Goal: Task Accomplishment & Management: Manage account settings

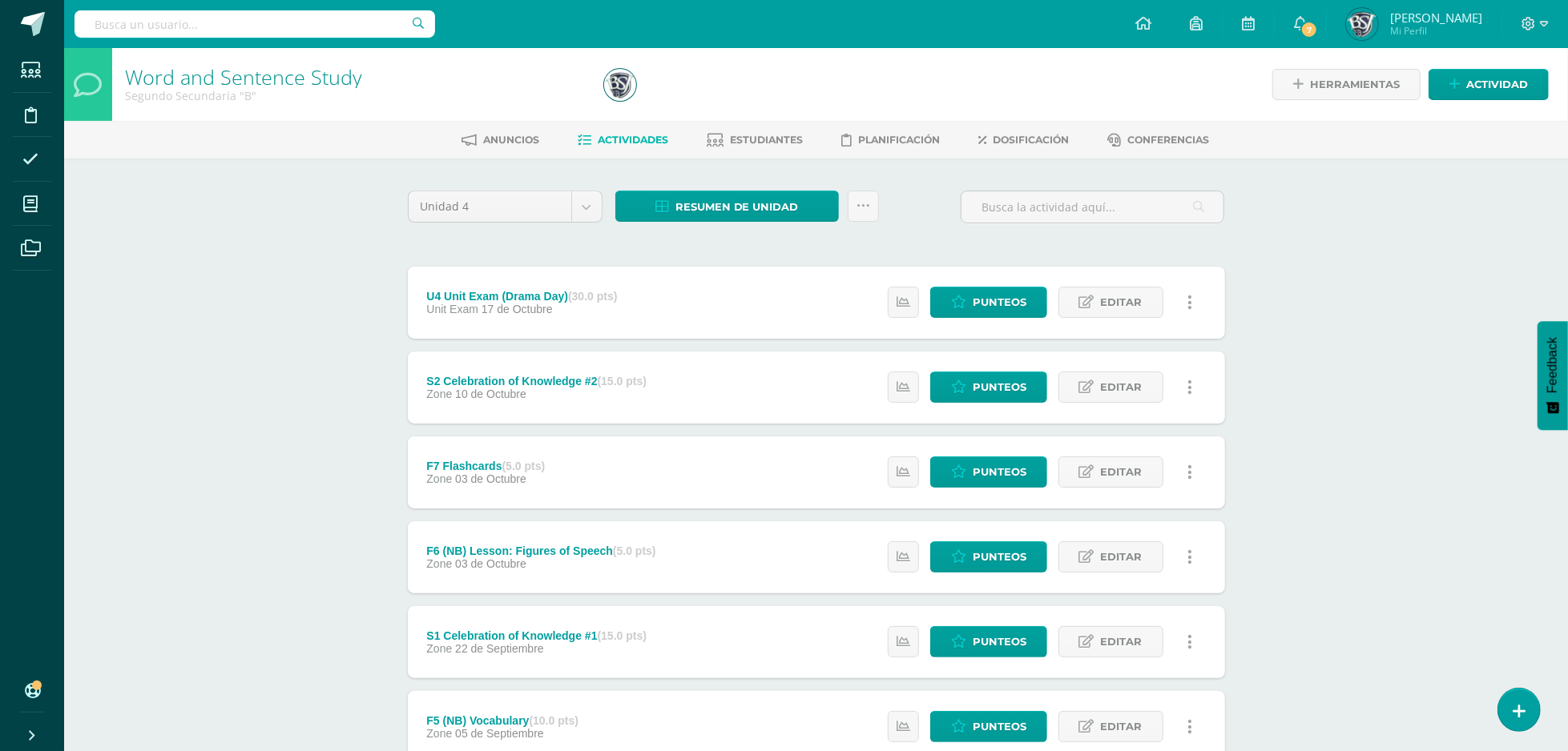
click at [1447, 15] on span "[PERSON_NAME]" at bounding box center [1436, 18] width 92 height 16
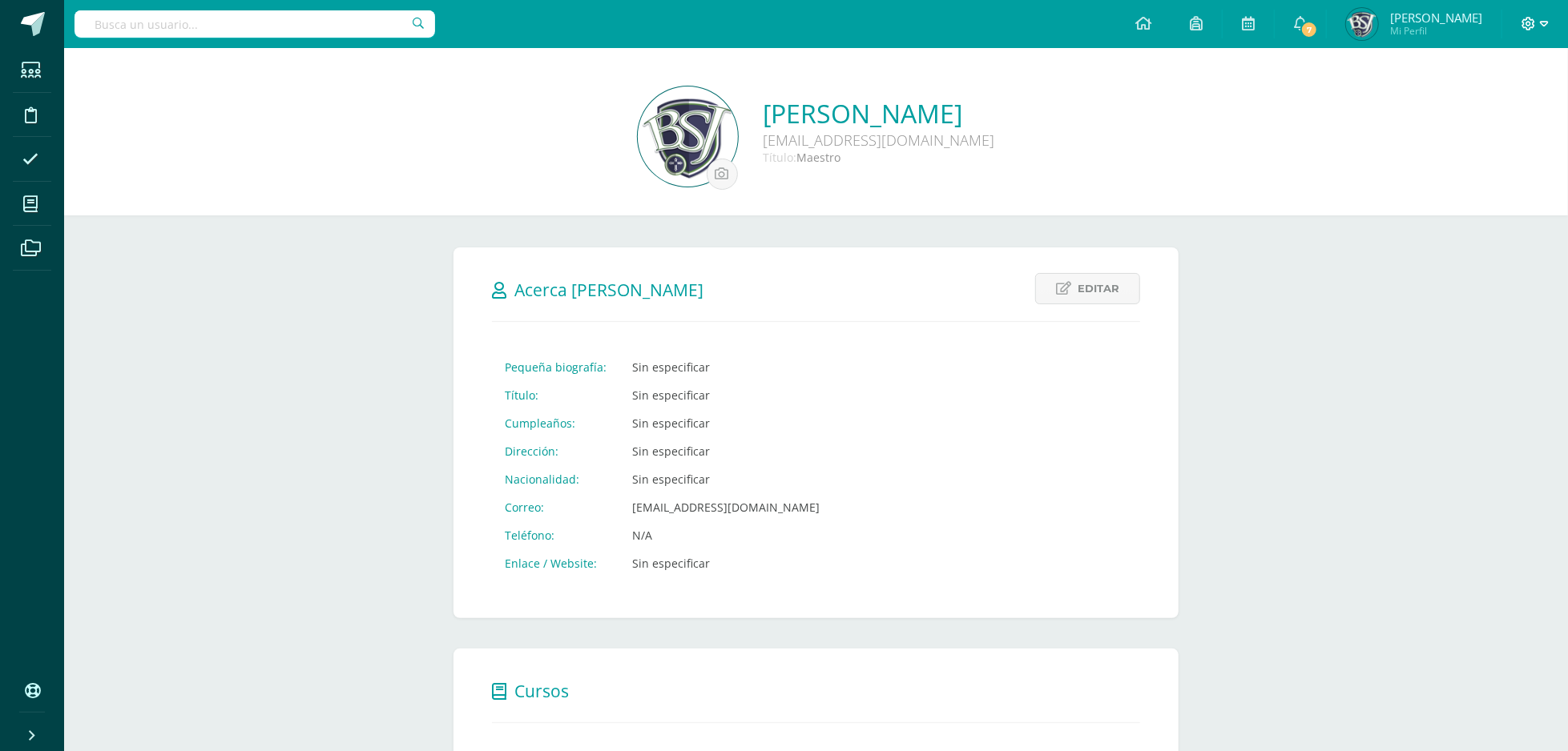
click at [1531, 23] on icon at bounding box center [1529, 23] width 14 height 14
click at [1506, 80] on span "Configuración" at bounding box center [1496, 86] width 74 height 15
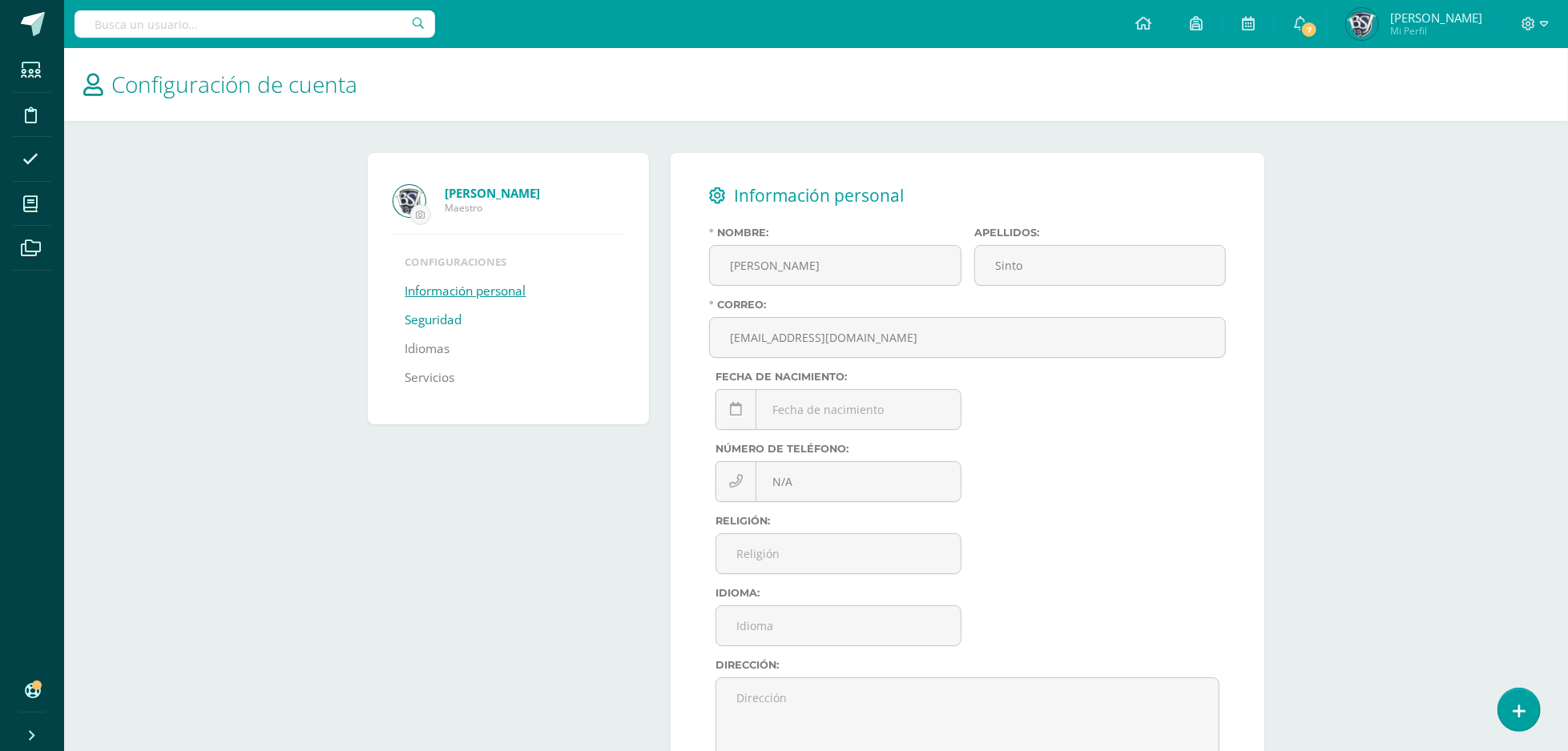
click at [452, 330] on link "Seguridad" at bounding box center [434, 320] width 57 height 29
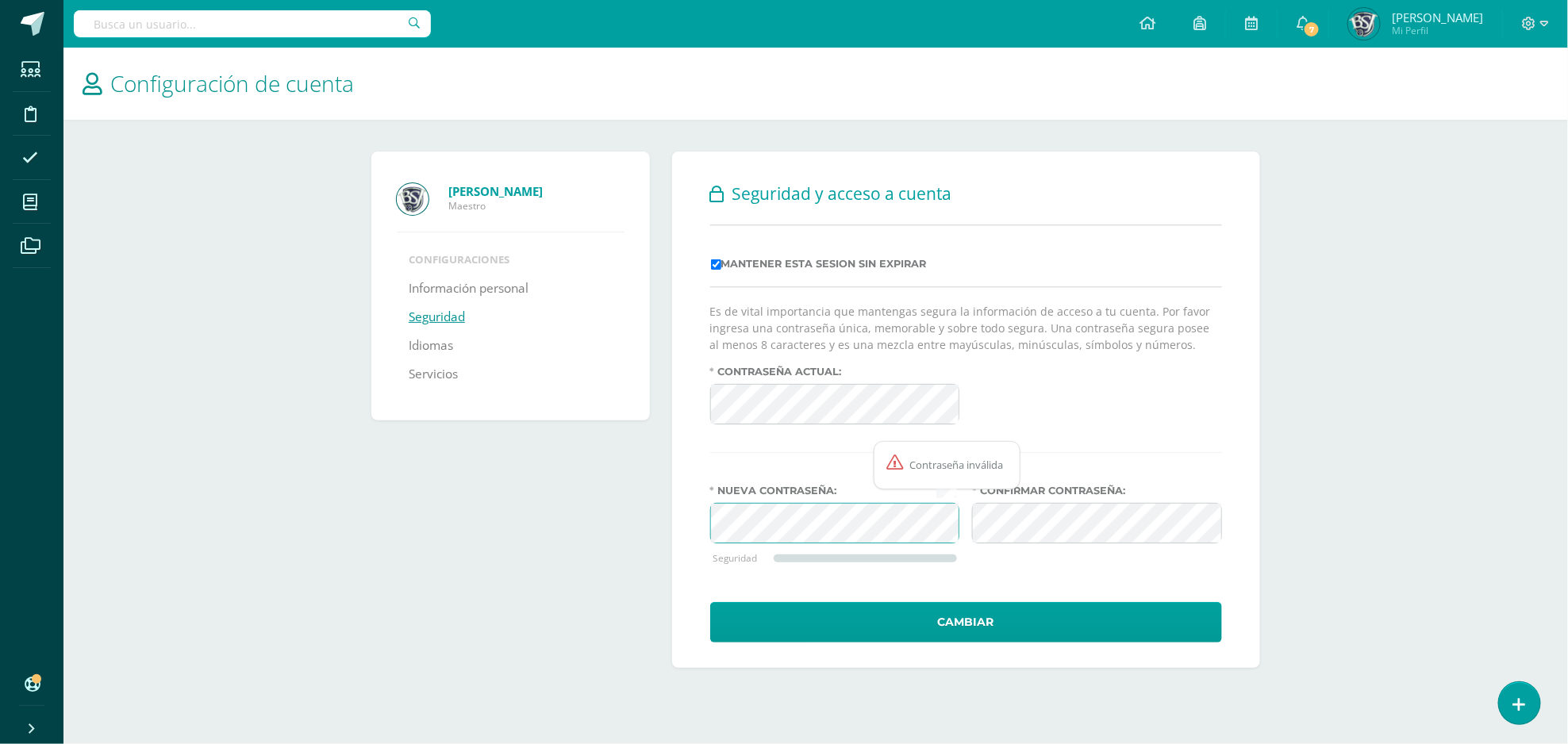
click at [668, 503] on div "Seguridad y acceso a cuenta Mantener esta sesion sin expirar Es de vital import…" at bounding box center [965, 410] width 600 height 516
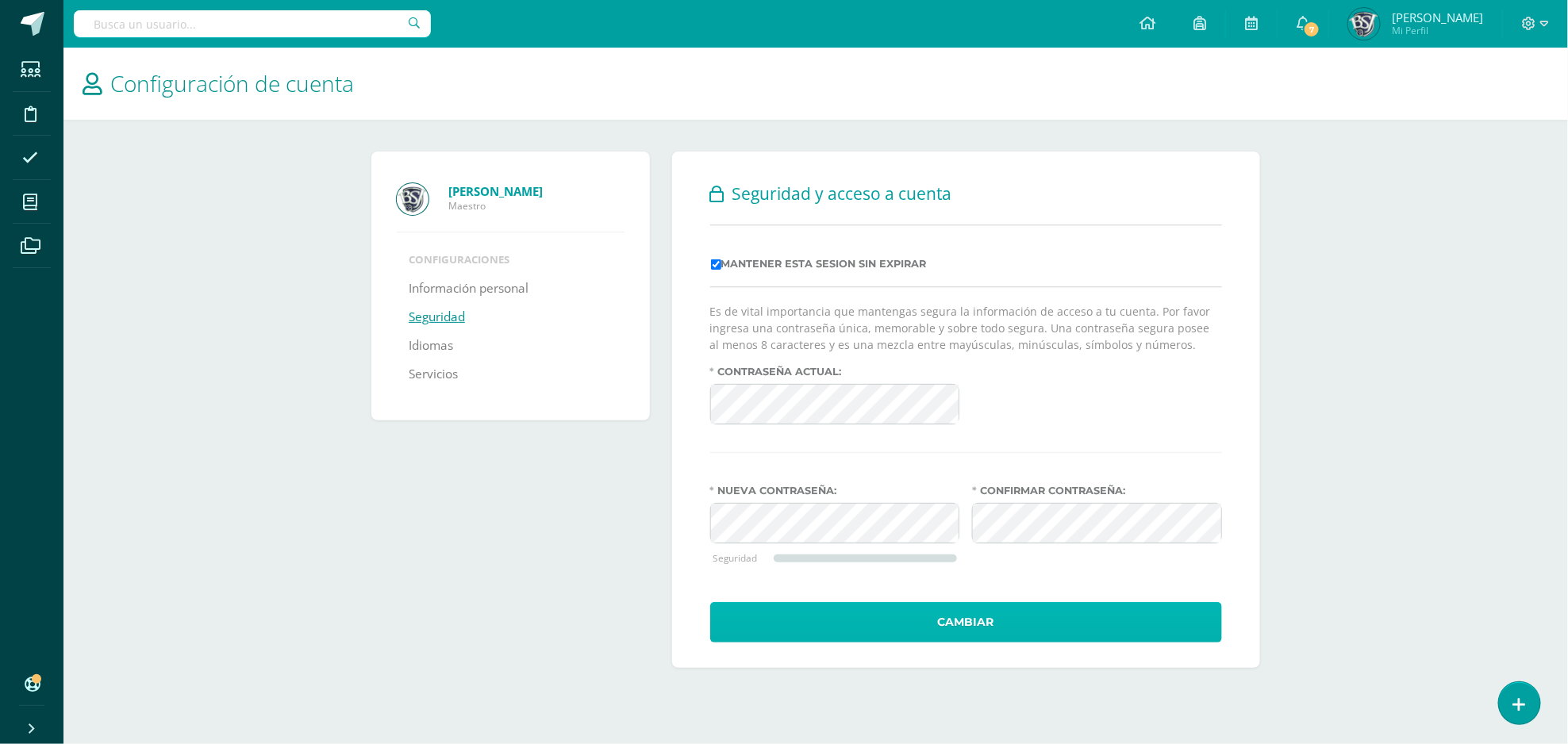
click at [1020, 625] on button "Cambiar" at bounding box center [966, 622] width 511 height 40
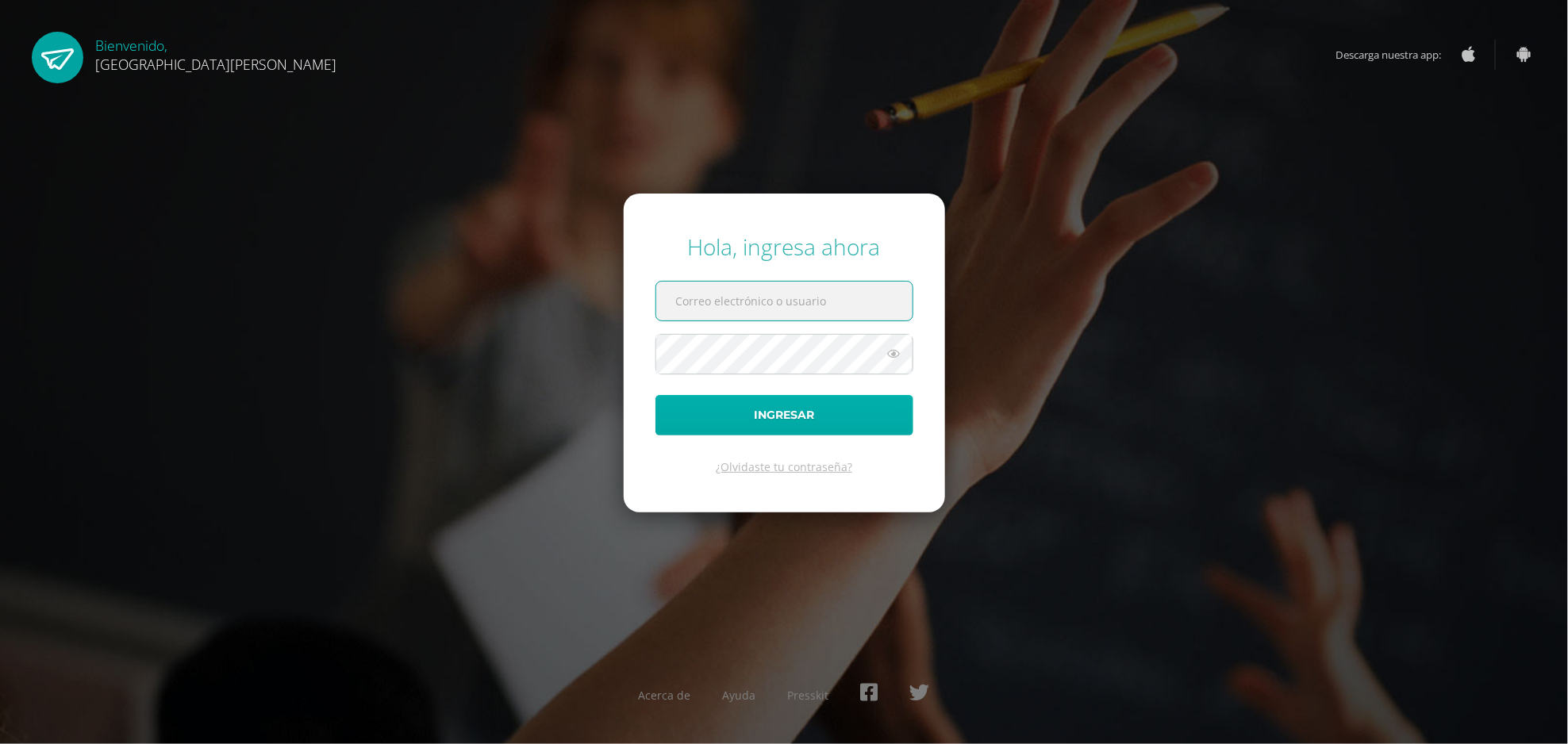
type input "[EMAIL_ADDRESS][DOMAIN_NAME]"
click at [813, 404] on button "Ingresar" at bounding box center [785, 415] width 258 height 40
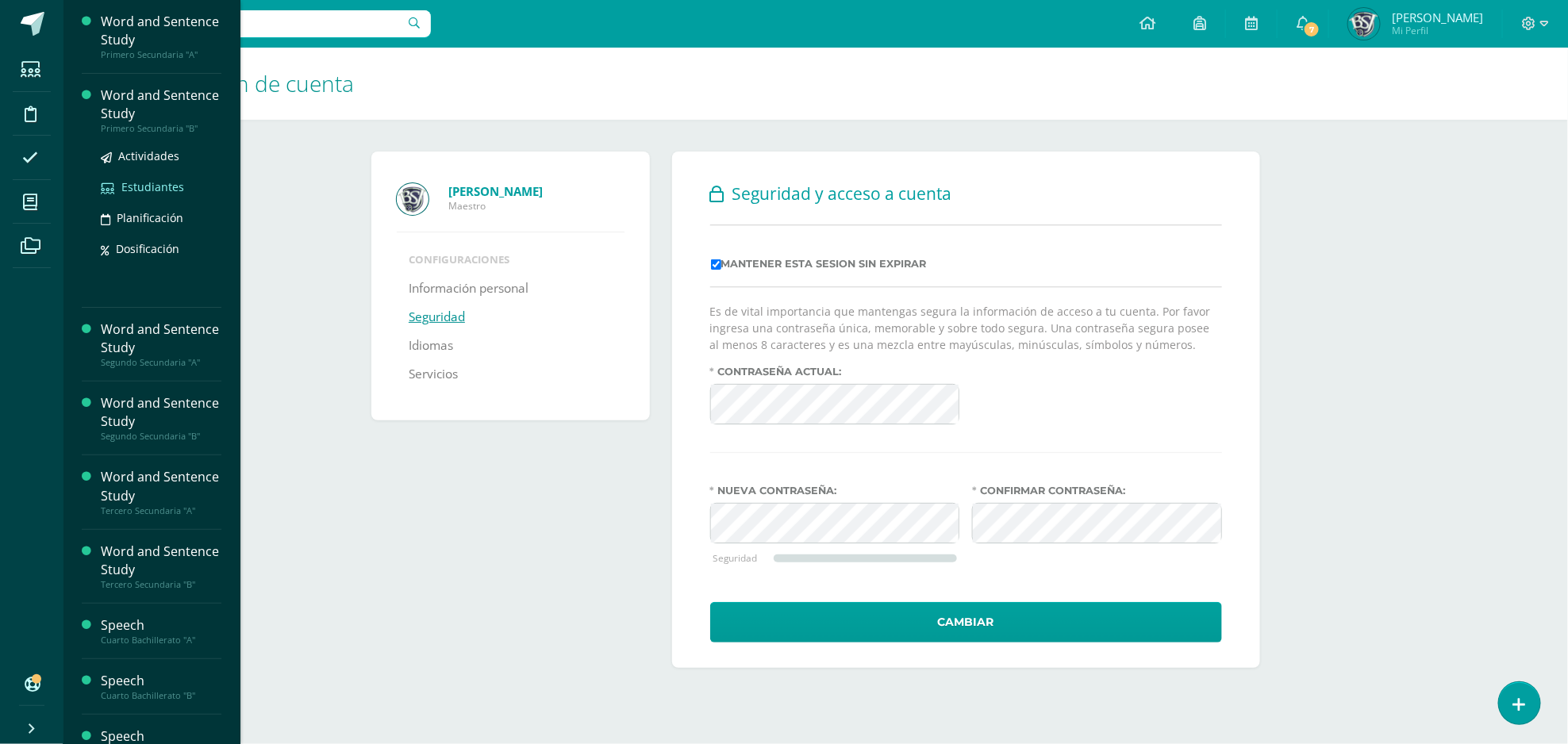
click at [161, 188] on span "Estudiantes" at bounding box center [152, 187] width 63 height 15
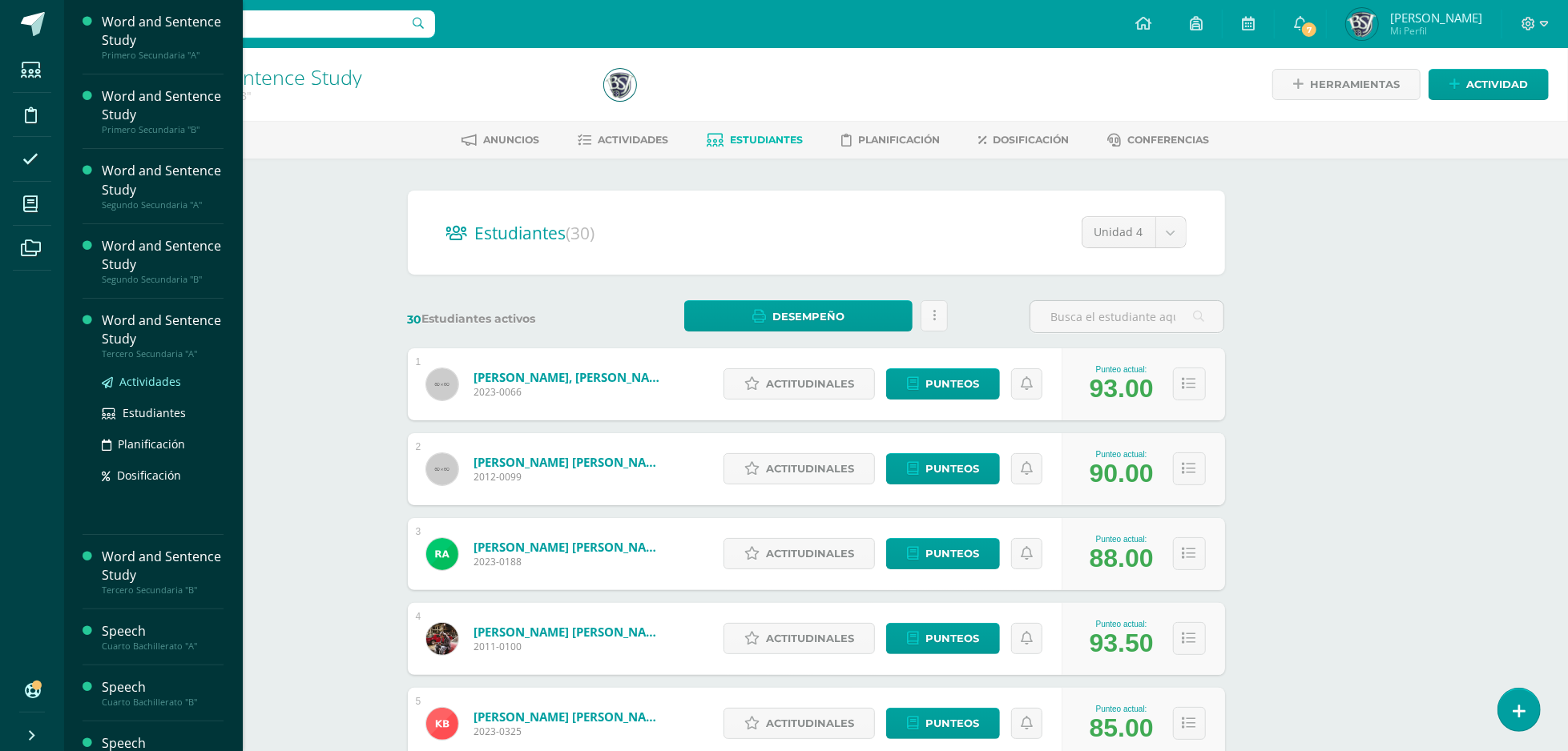
click at [164, 384] on span "Actividades" at bounding box center [150, 381] width 62 height 15
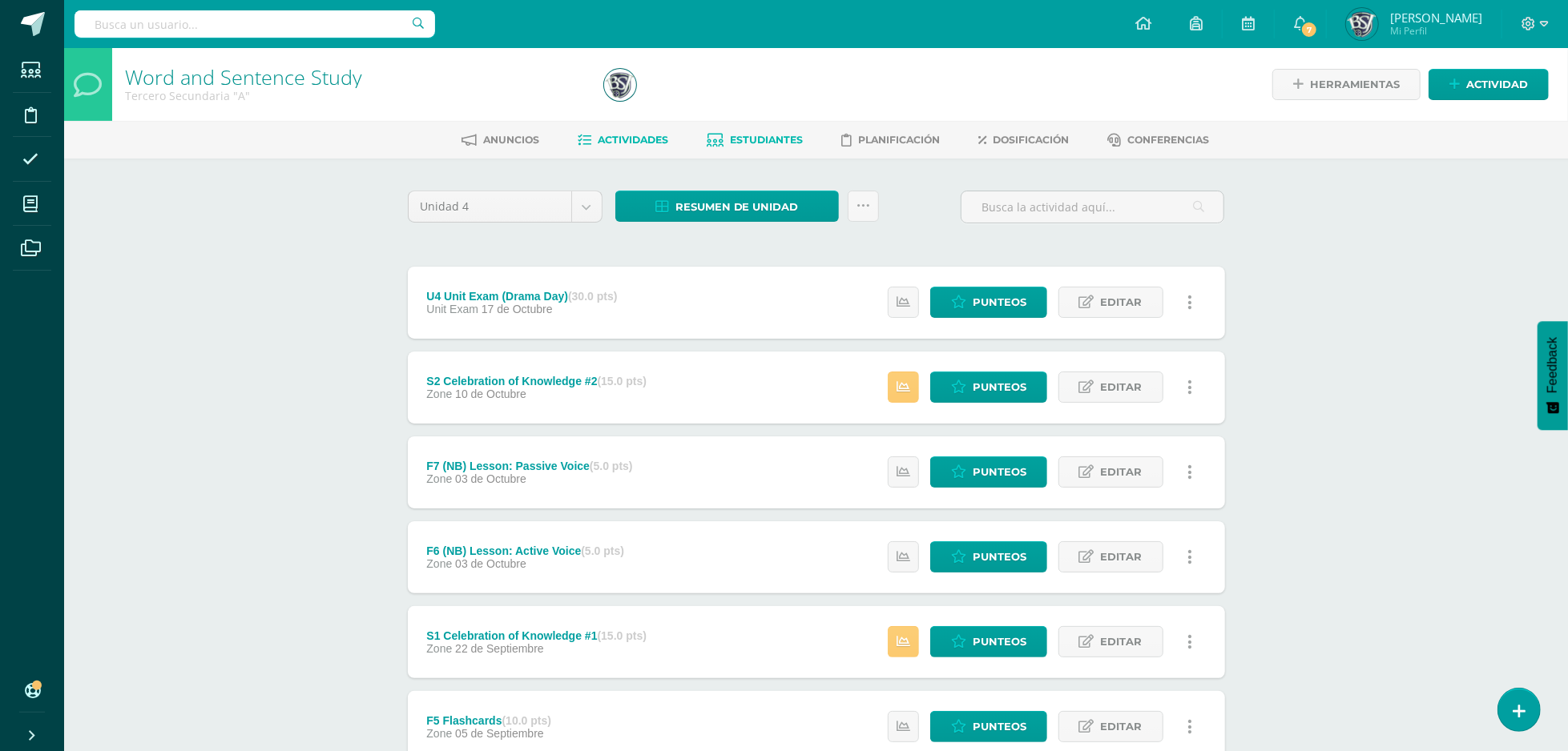
click at [736, 144] on span "Estudiantes" at bounding box center [767, 139] width 73 height 12
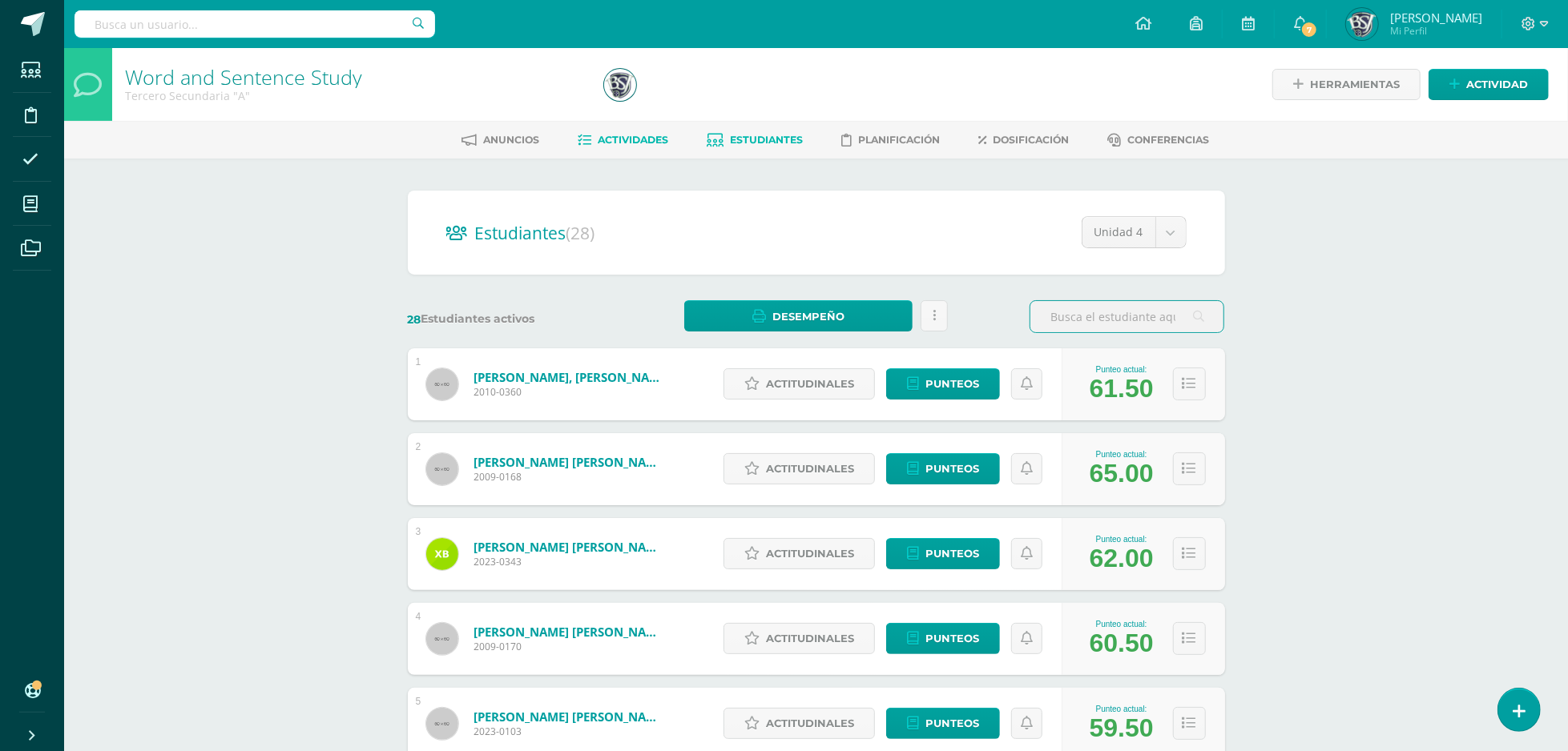
click at [631, 138] on span "Actividades" at bounding box center [632, 139] width 70 height 12
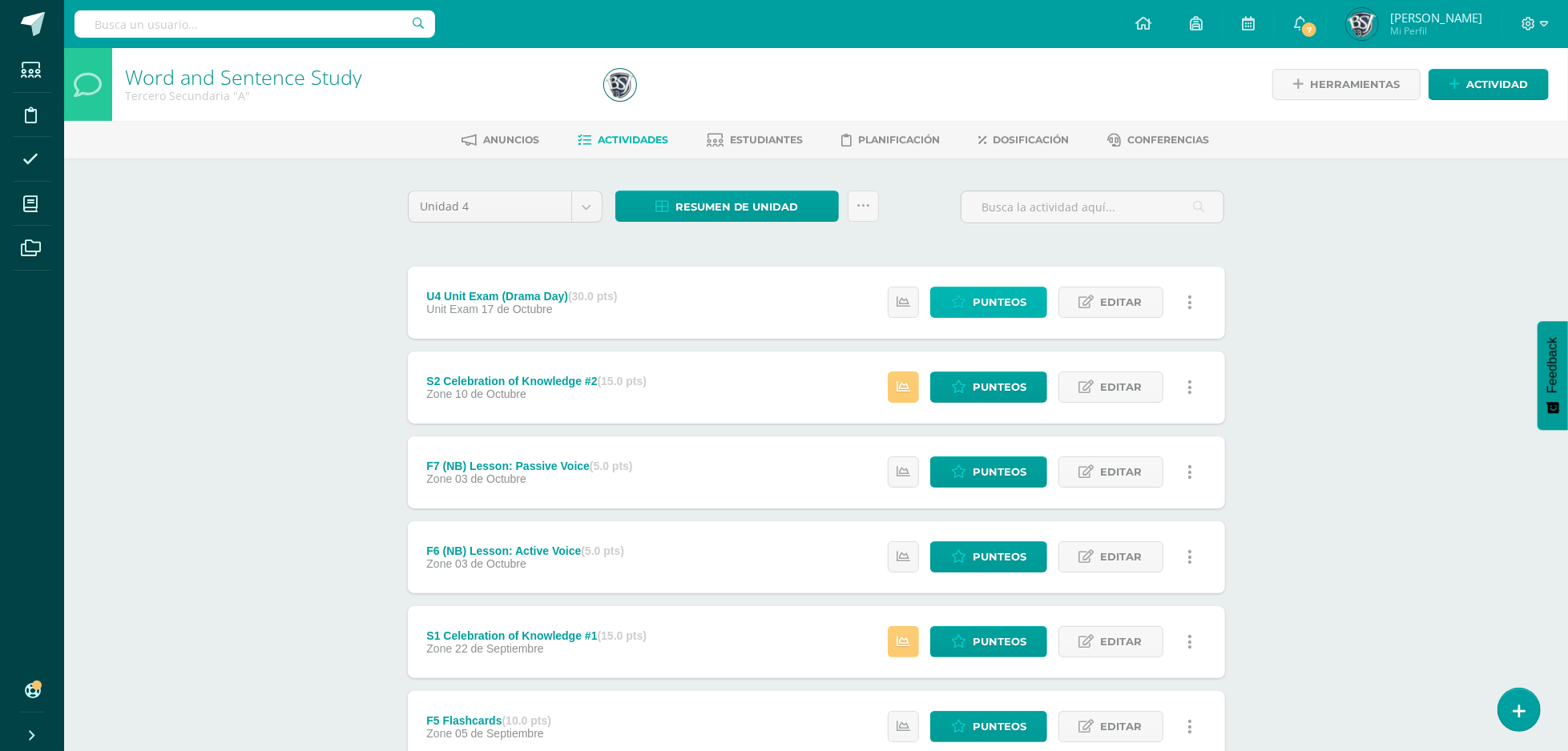
click at [1000, 295] on span "Punteos" at bounding box center [1000, 302] width 53 height 30
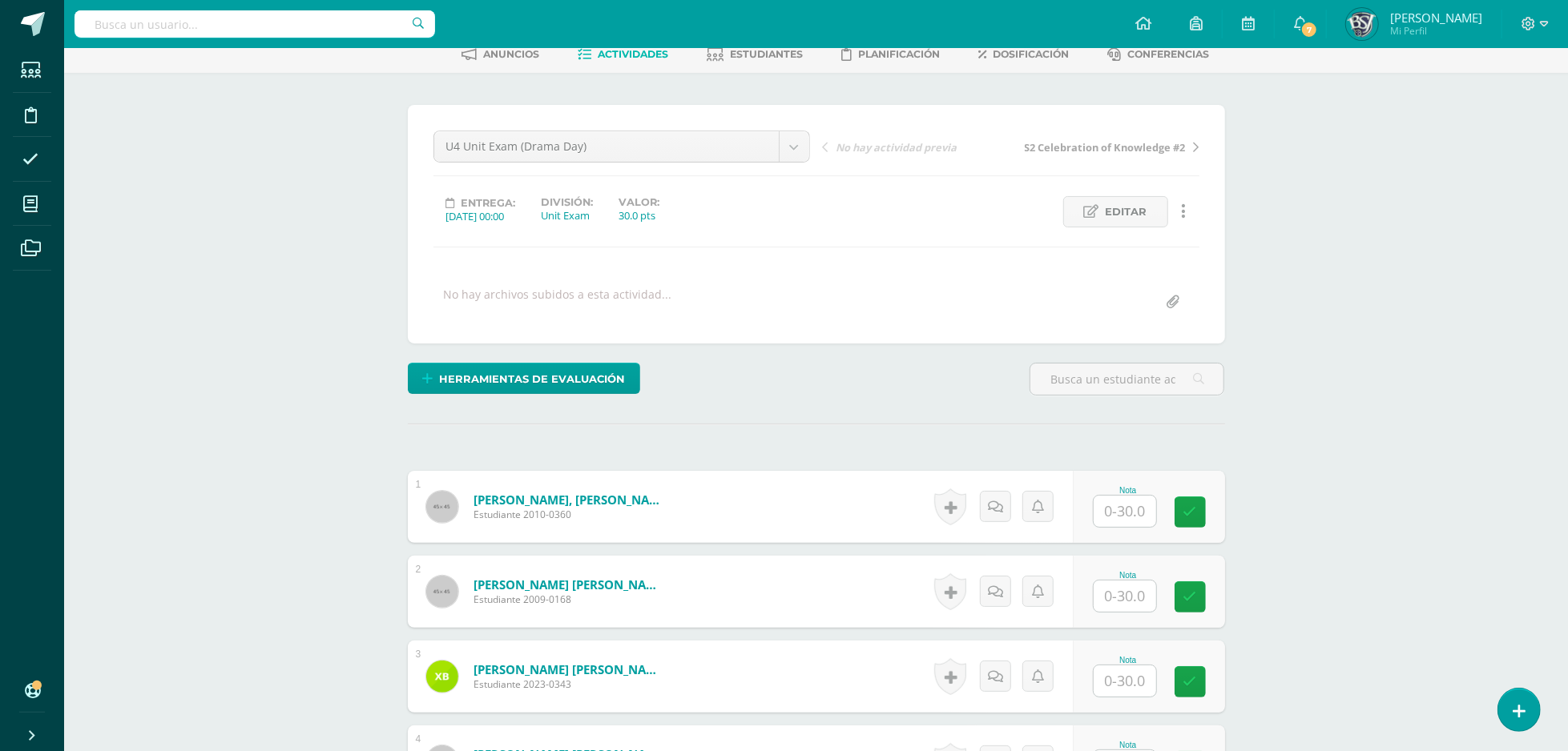
scroll to position [87, 0]
click at [576, 371] on span "Herramientas de evaluación" at bounding box center [532, 378] width 186 height 30
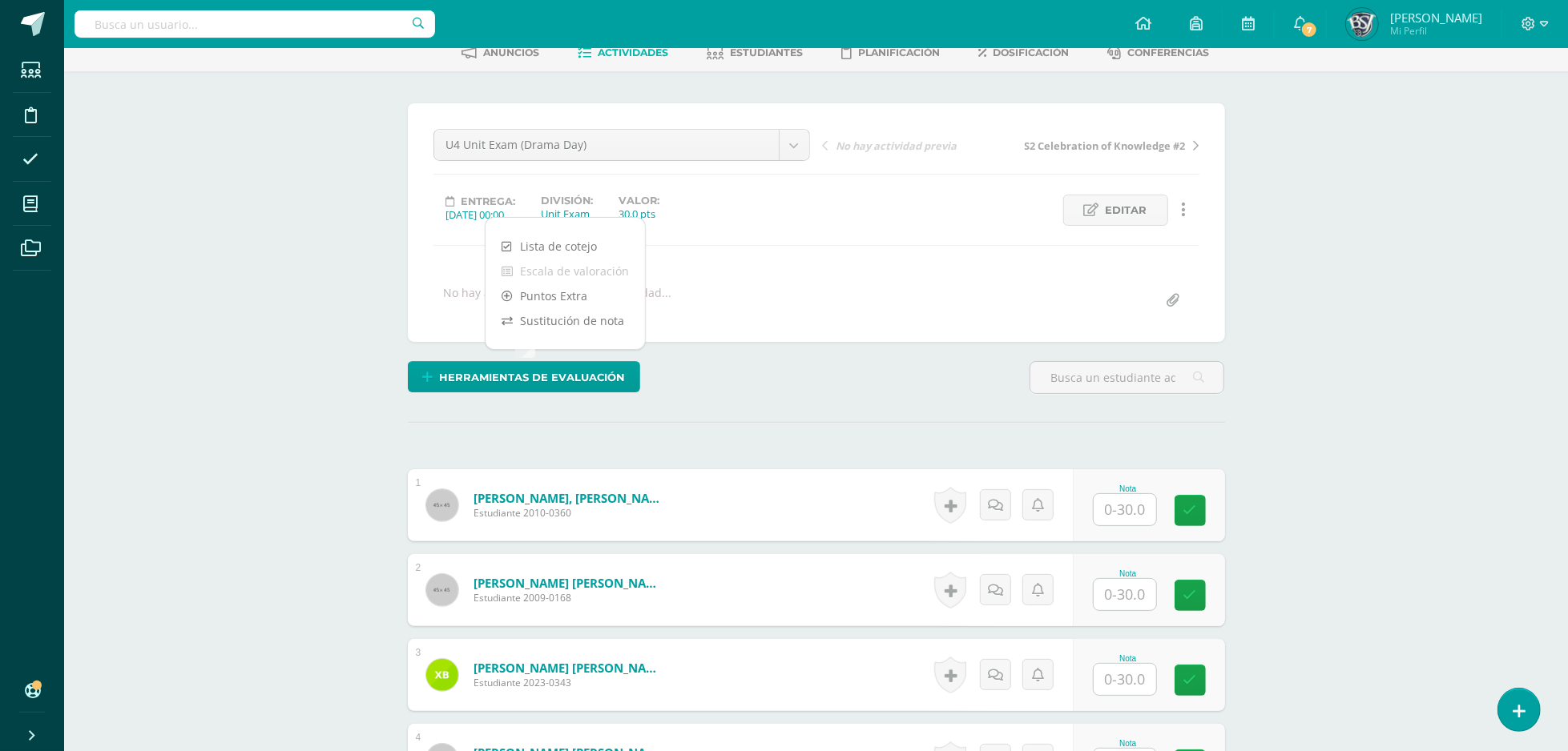
click at [1191, 210] on link at bounding box center [1183, 210] width 32 height 32
click at [640, 64] on link "Actividades" at bounding box center [623, 53] width 91 height 26
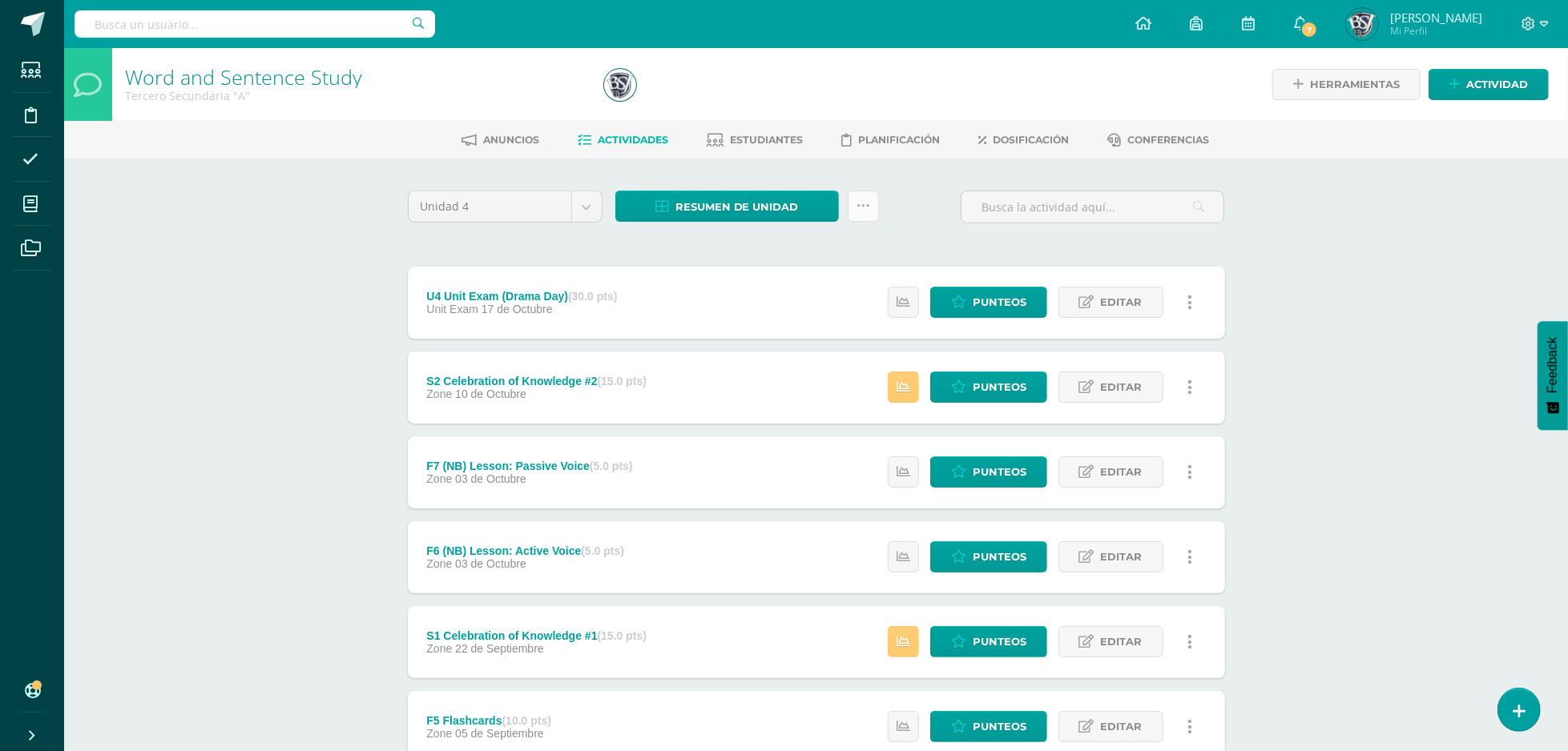
click at [878, 211] on link at bounding box center [863, 206] width 32 height 32
click at [847, 244] on link "Subir actividades en masa" at bounding box center [823, 257] width 176 height 39
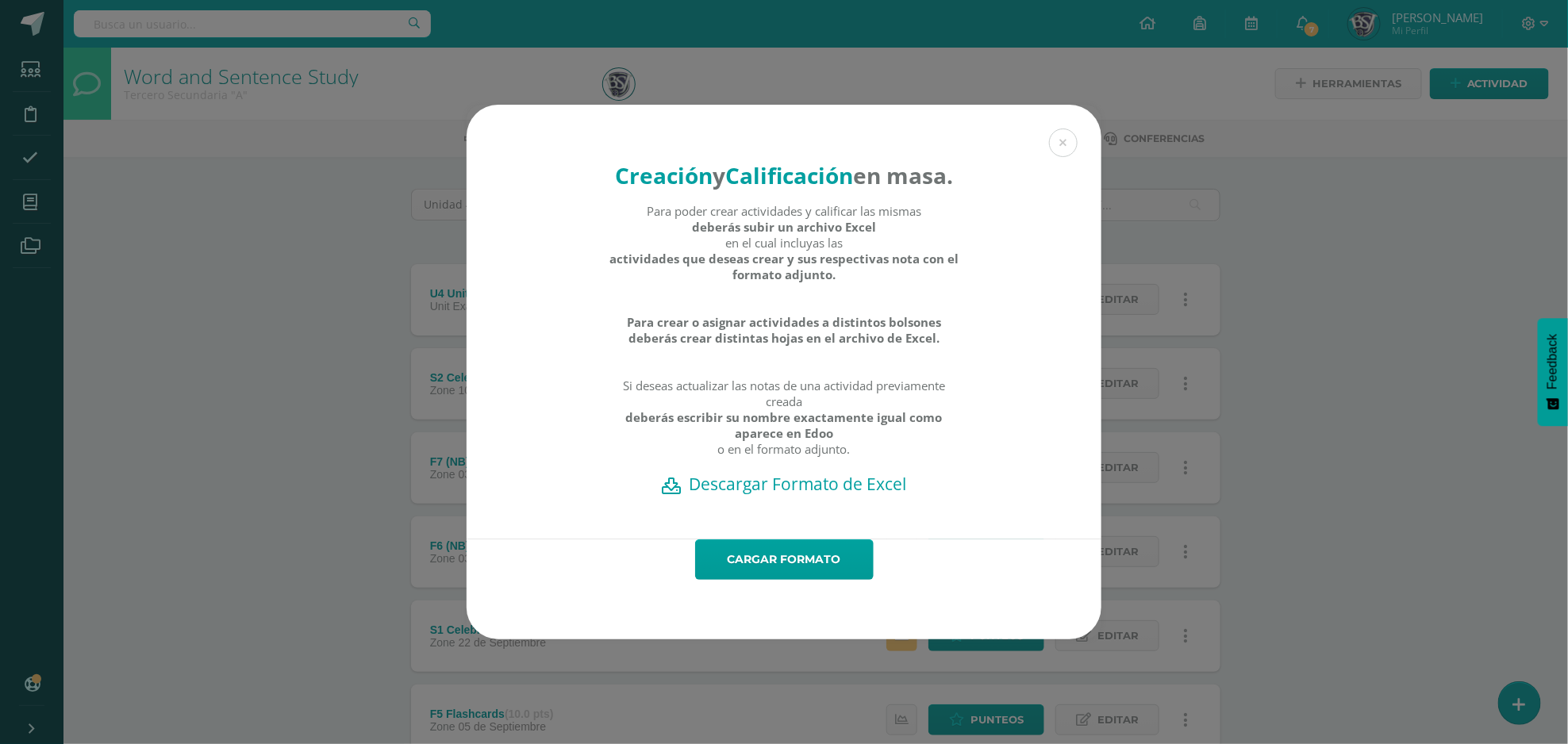
click at [818, 495] on h2 "Descargar Formato de Excel" at bounding box center [784, 484] width 580 height 22
click at [1065, 128] on button at bounding box center [1064, 143] width 29 height 29
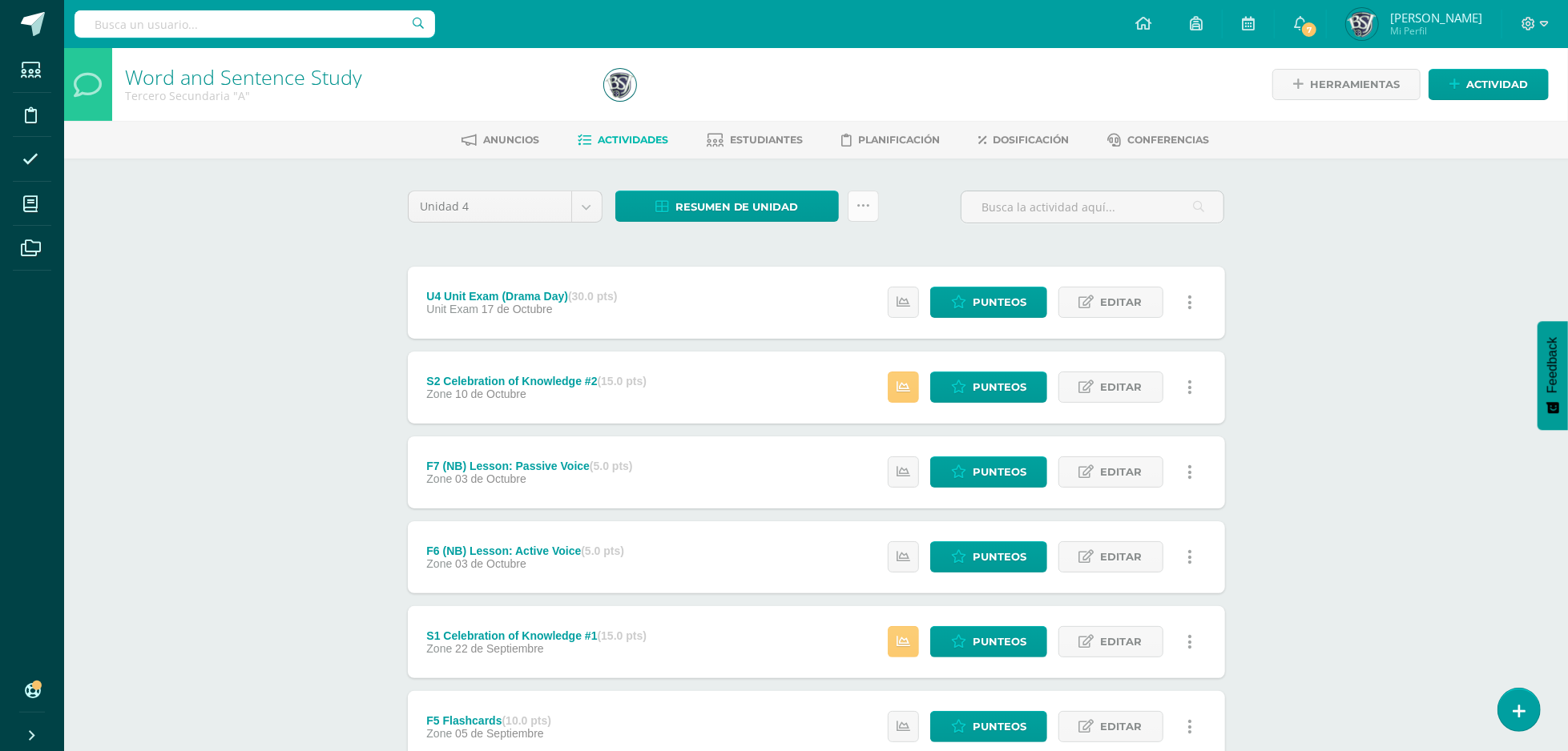
click at [856, 199] on icon at bounding box center [863, 206] width 14 height 14
click at [826, 242] on link "Subir actividades en masa" at bounding box center [823, 257] width 176 height 39
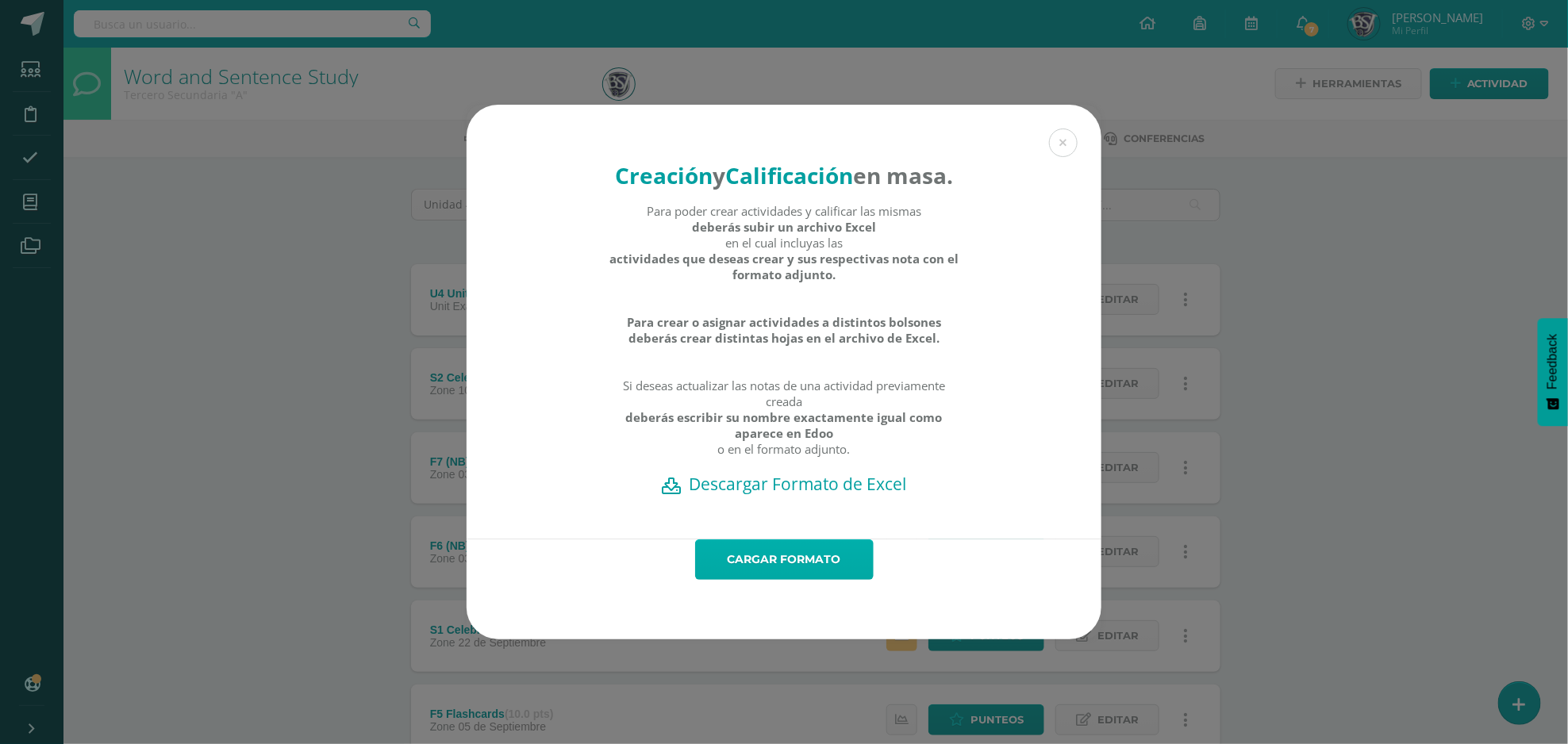
click at [814, 572] on link "Cargar formato" at bounding box center [784, 560] width 179 height 40
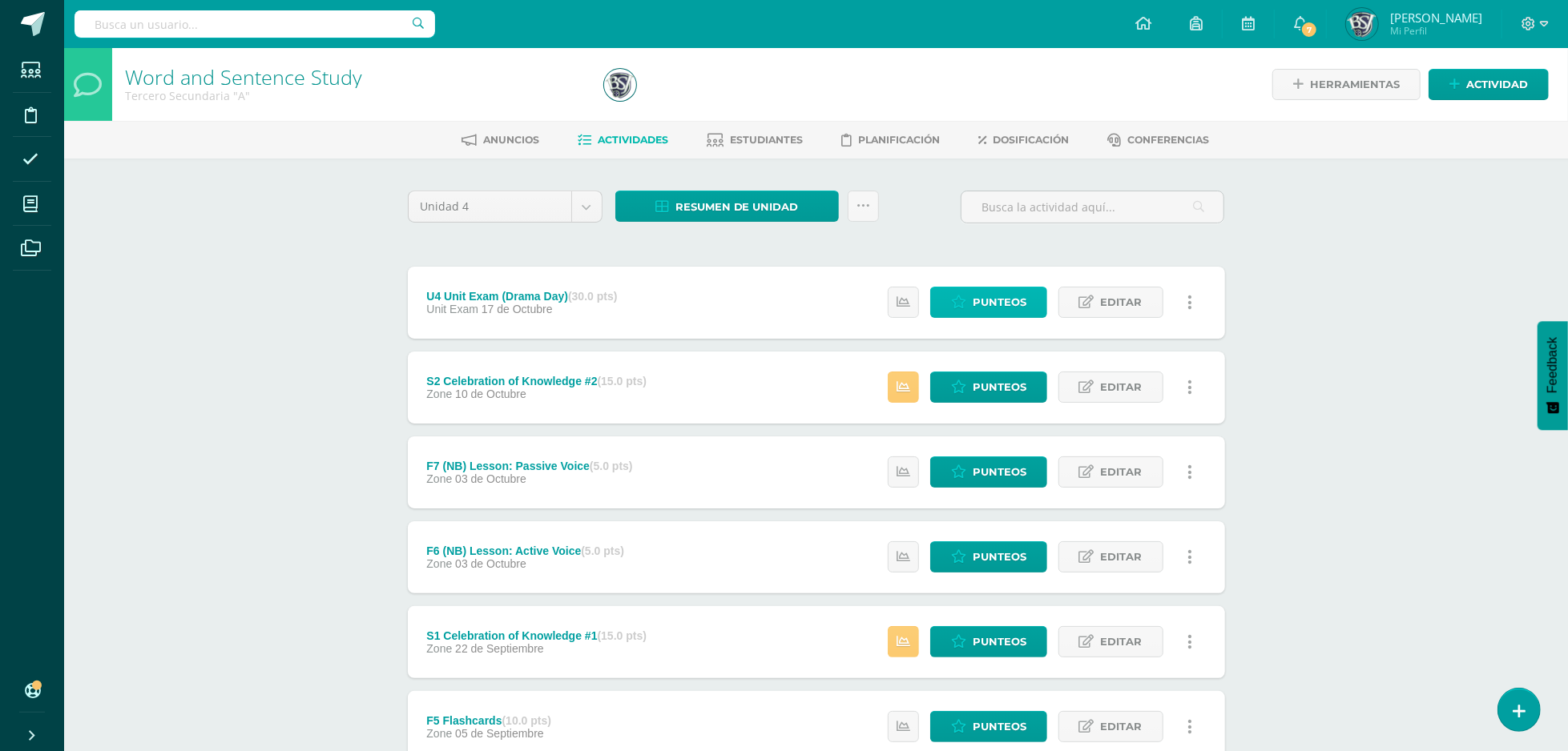
click at [1025, 292] on span "Punteos" at bounding box center [1000, 302] width 53 height 30
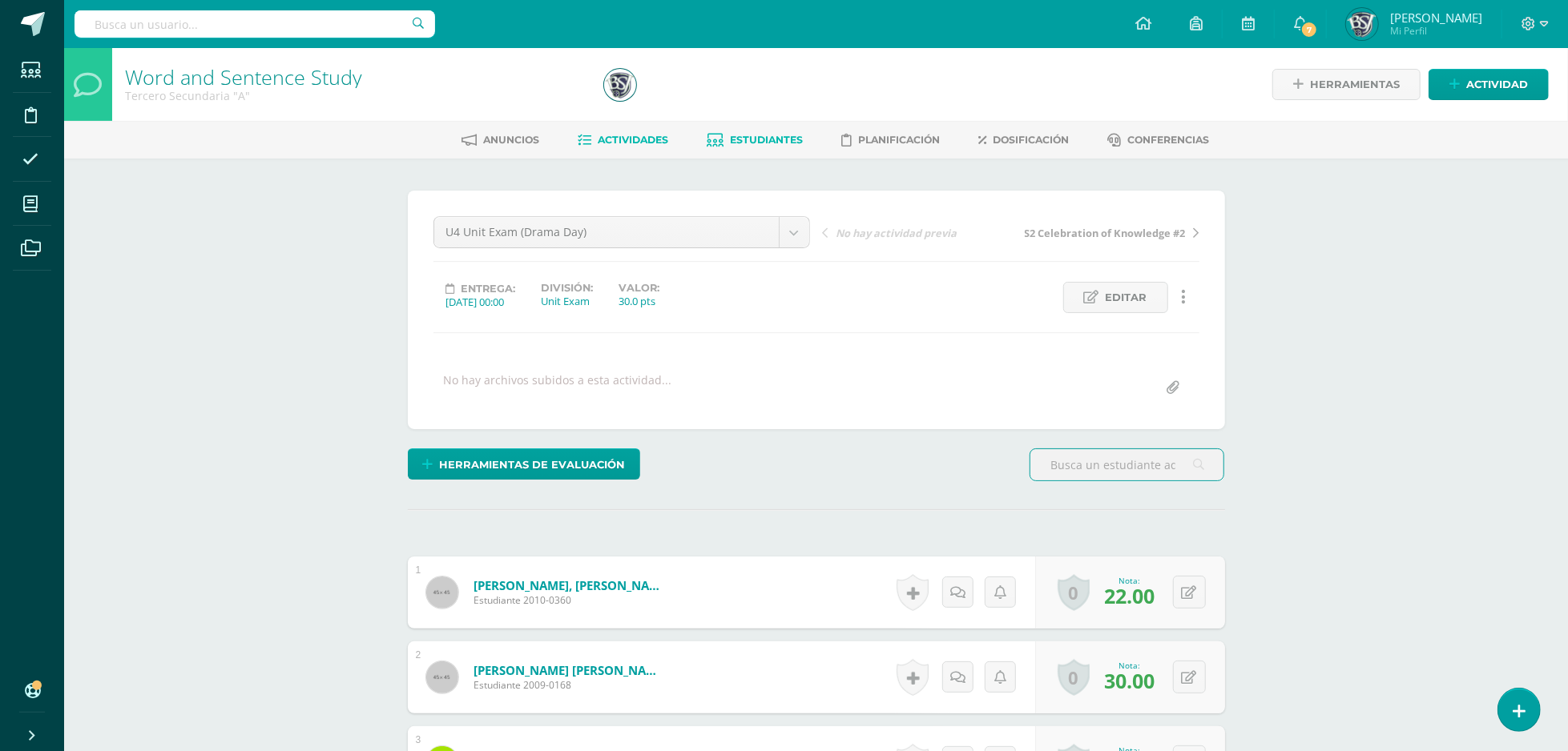
click at [774, 141] on span "Estudiantes" at bounding box center [767, 139] width 73 height 12
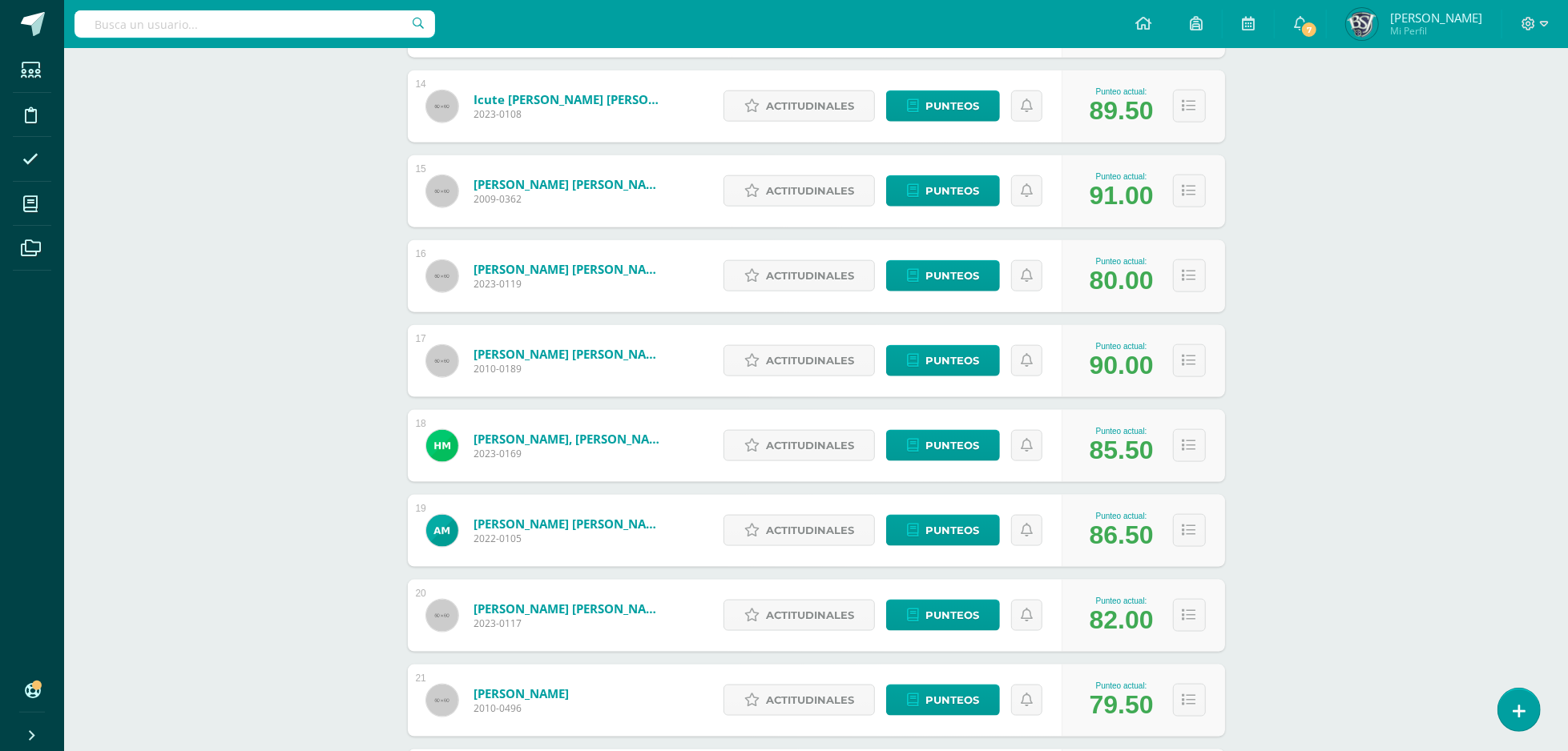
scroll to position [2068, 0]
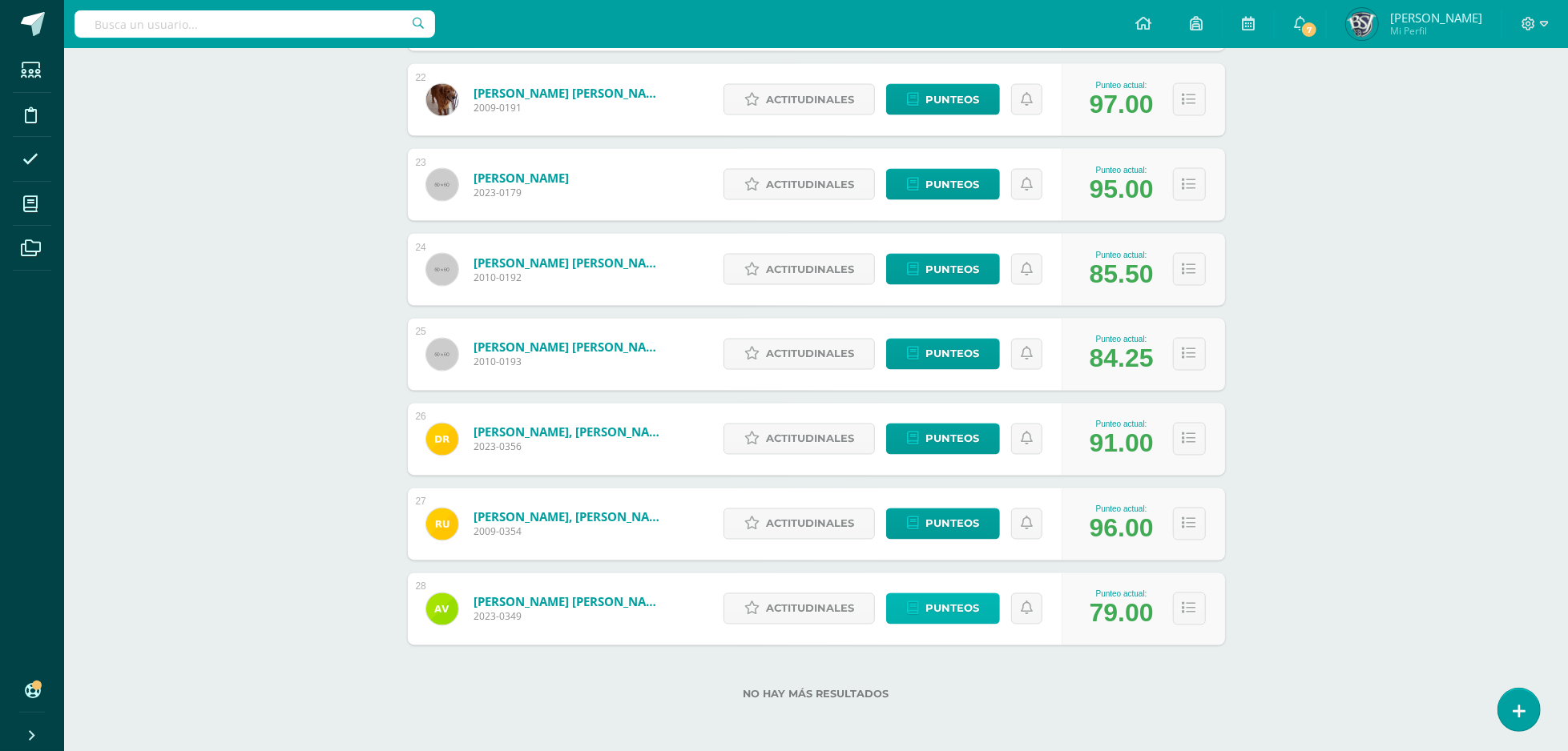
click at [918, 616] on link "Punteos" at bounding box center [943, 609] width 114 height 32
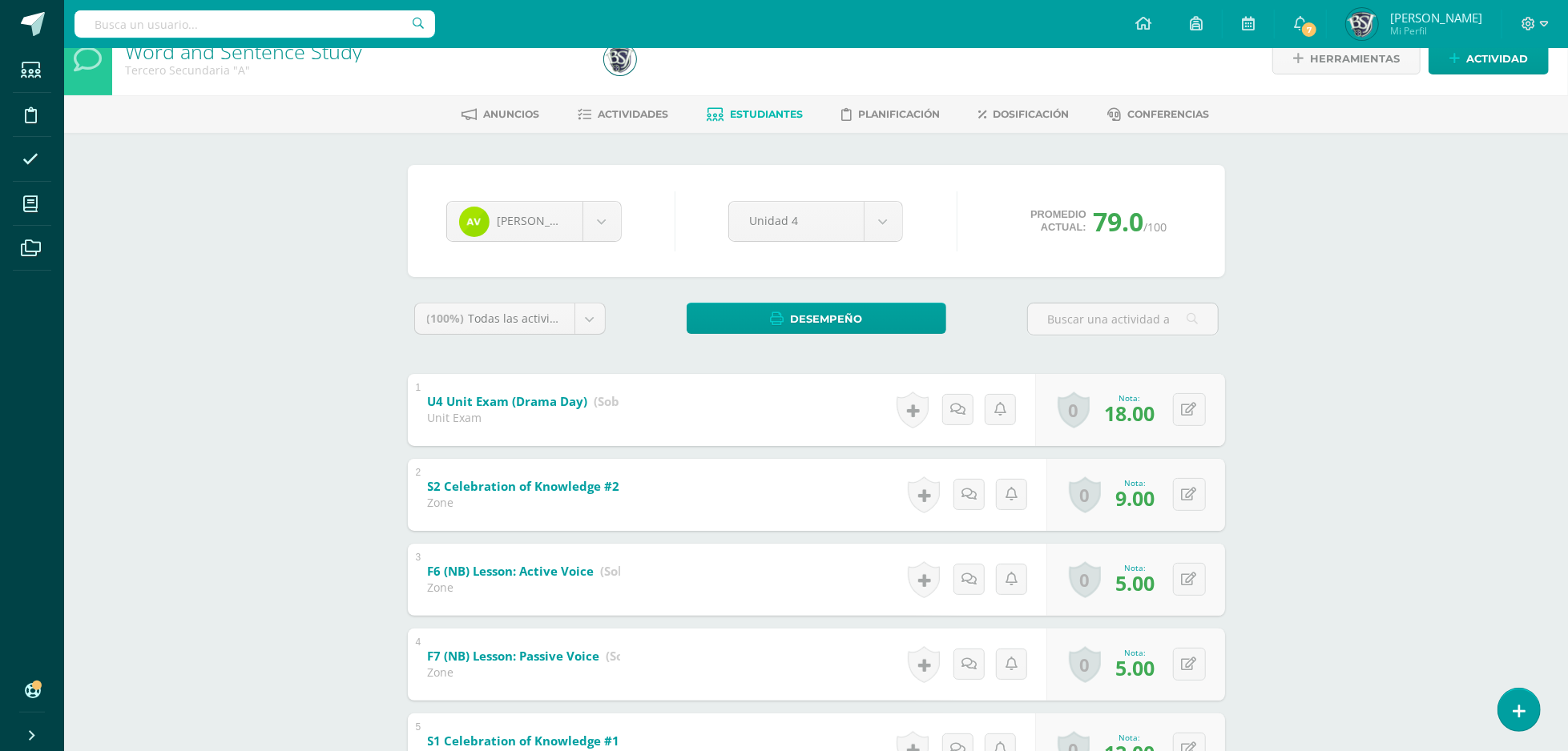
scroll to position [24, 0]
click at [1187, 491] on button at bounding box center [1200, 497] width 34 height 34
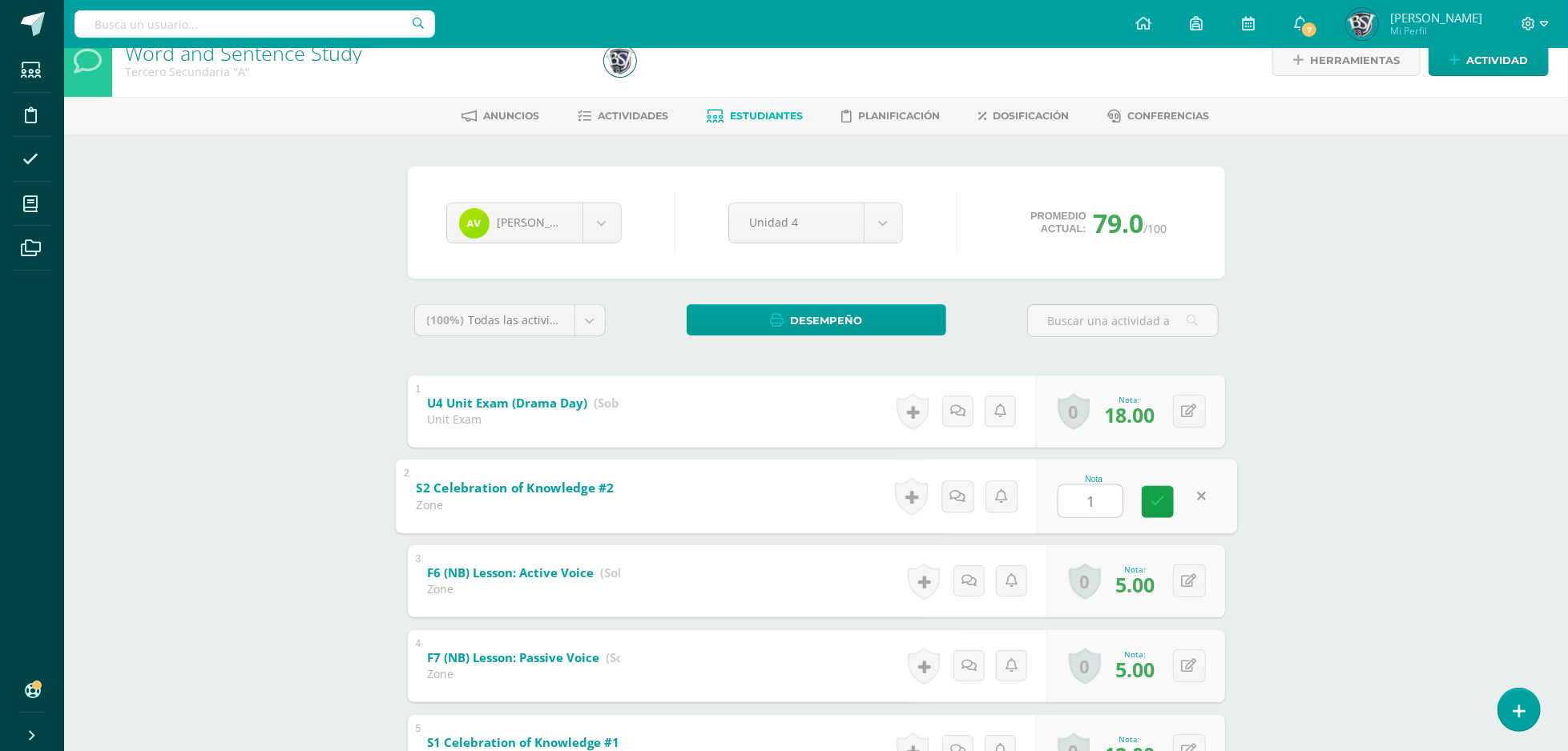
type input "10"
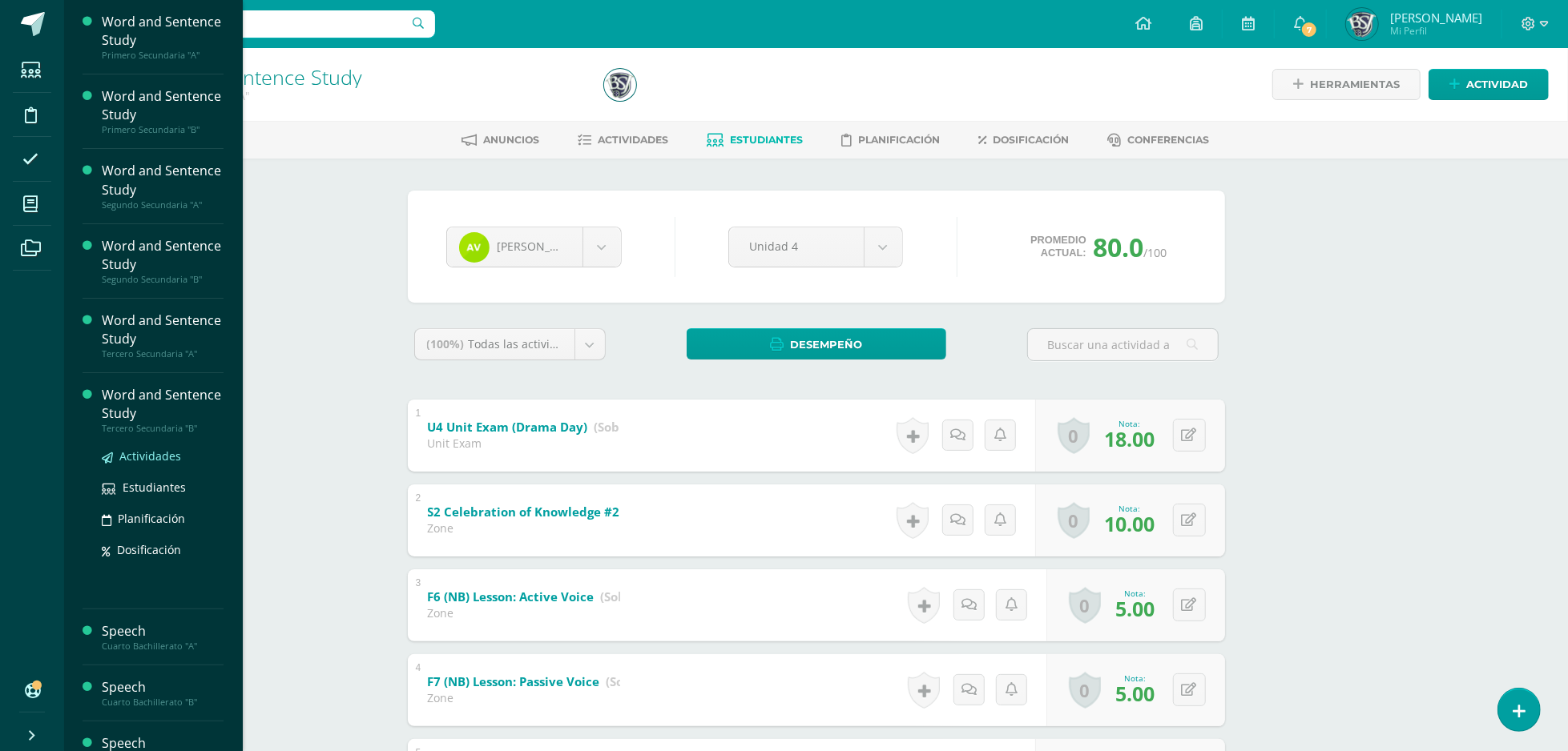
click at [147, 455] on span "Actividades" at bounding box center [150, 456] width 62 height 15
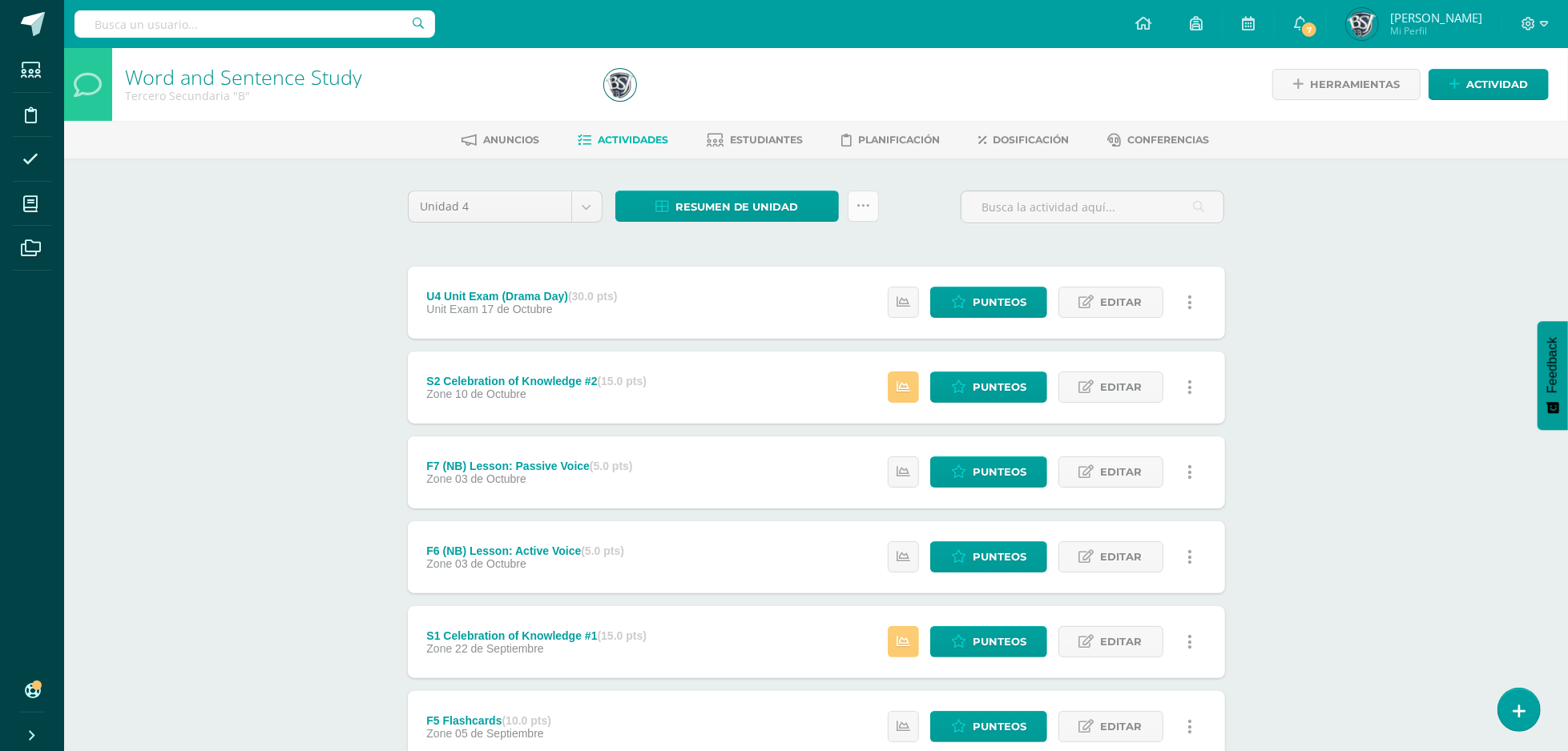
click at [867, 206] on icon at bounding box center [863, 206] width 14 height 14
click at [831, 247] on link "Subir actividades en masa" at bounding box center [823, 257] width 176 height 39
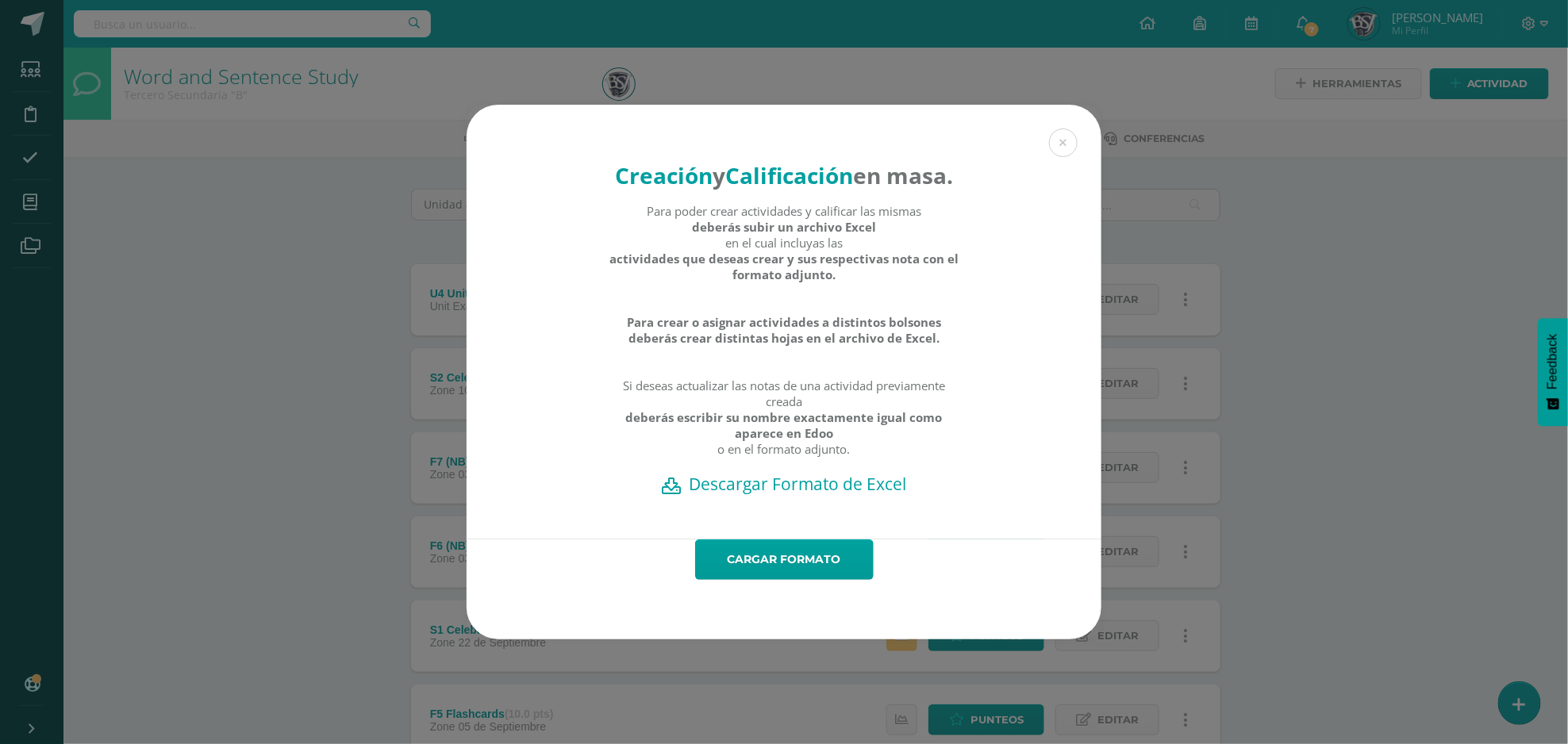
click at [858, 494] on h2 "Descargar Formato de Excel" at bounding box center [784, 484] width 580 height 22
click at [797, 565] on link "Cargar formato" at bounding box center [784, 560] width 179 height 40
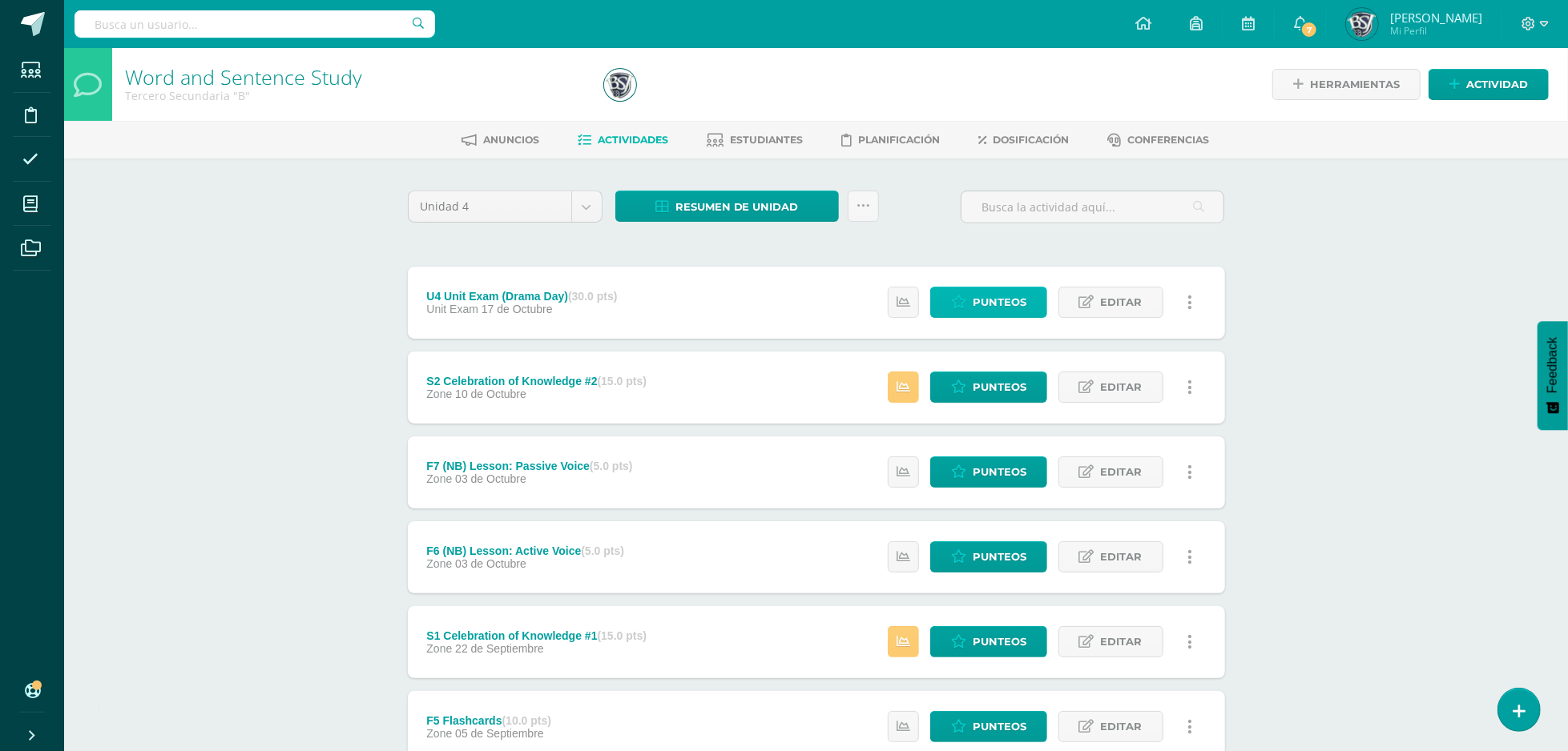
click at [949, 308] on link "Punteos" at bounding box center [988, 302] width 117 height 32
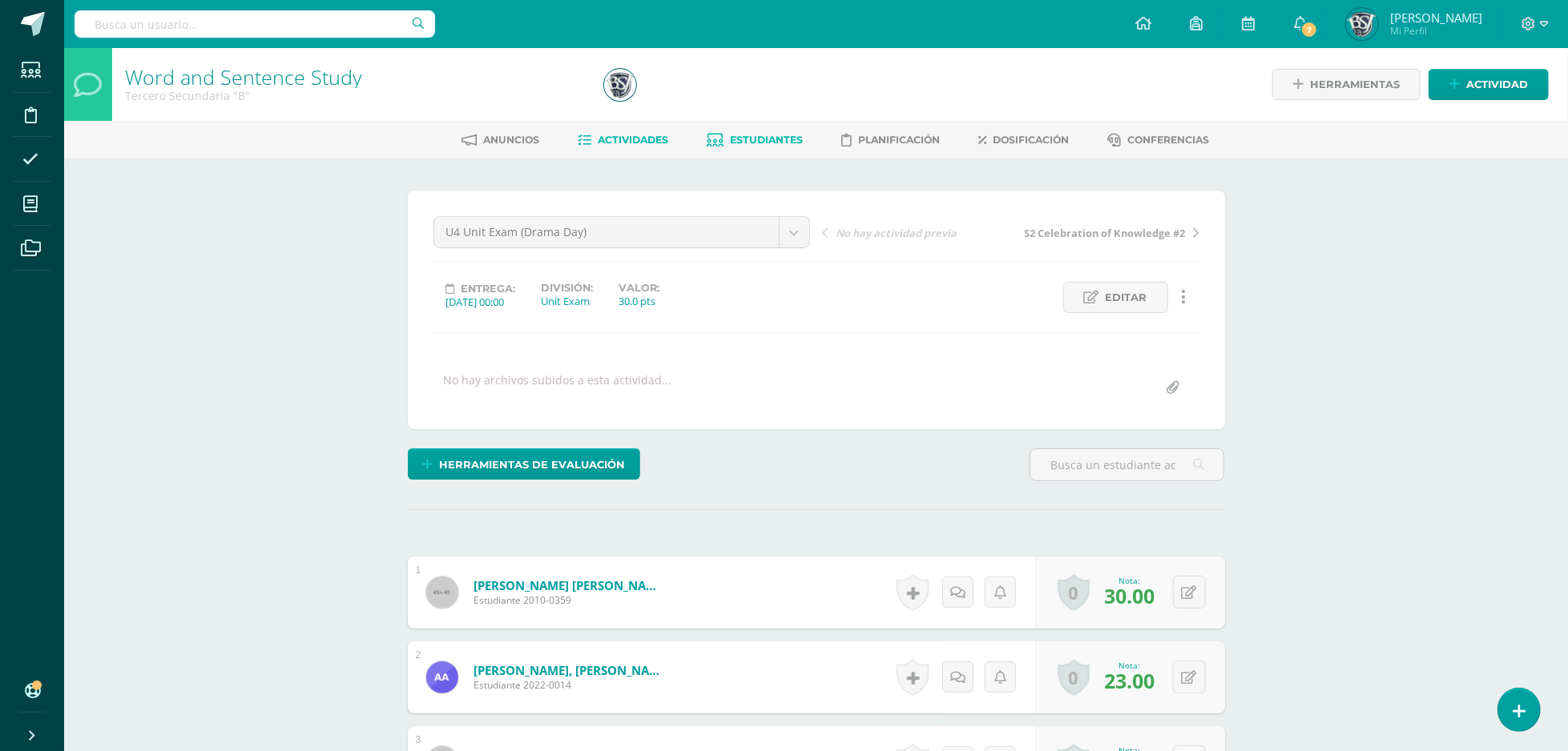
click at [733, 147] on link "Estudiantes" at bounding box center [754, 140] width 96 height 26
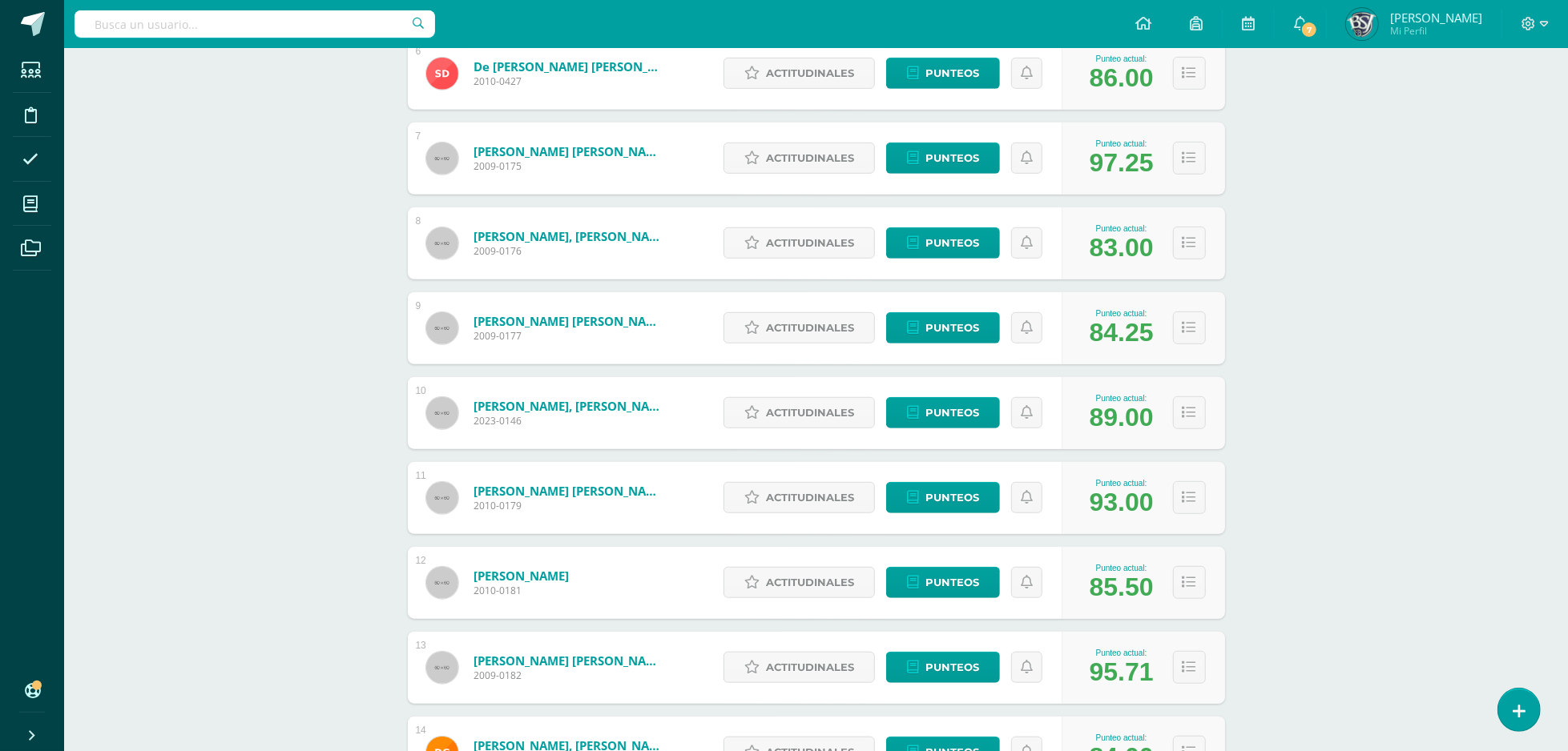
scroll to position [1381, 0]
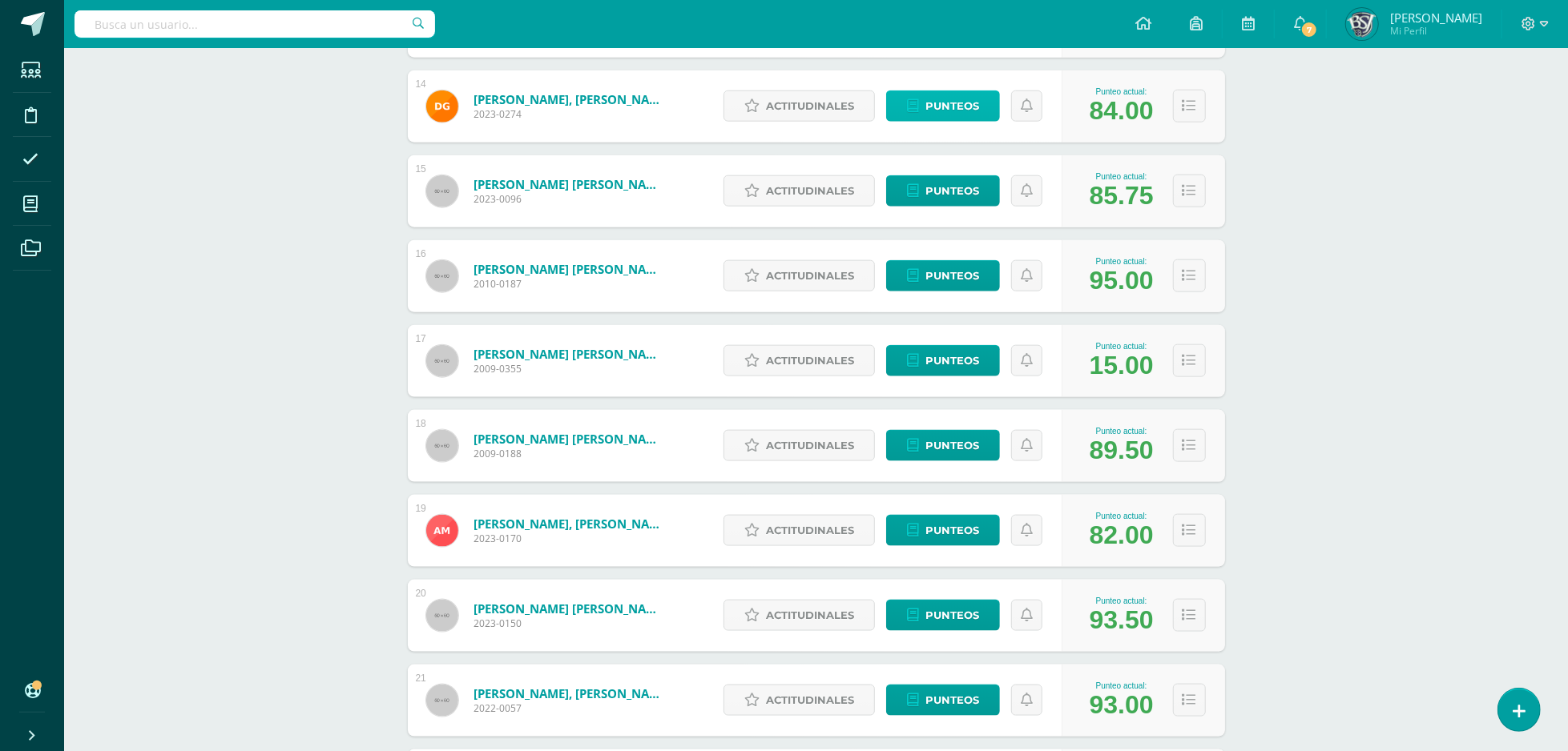
click at [937, 94] on span "Punteos" at bounding box center [952, 106] width 53 height 30
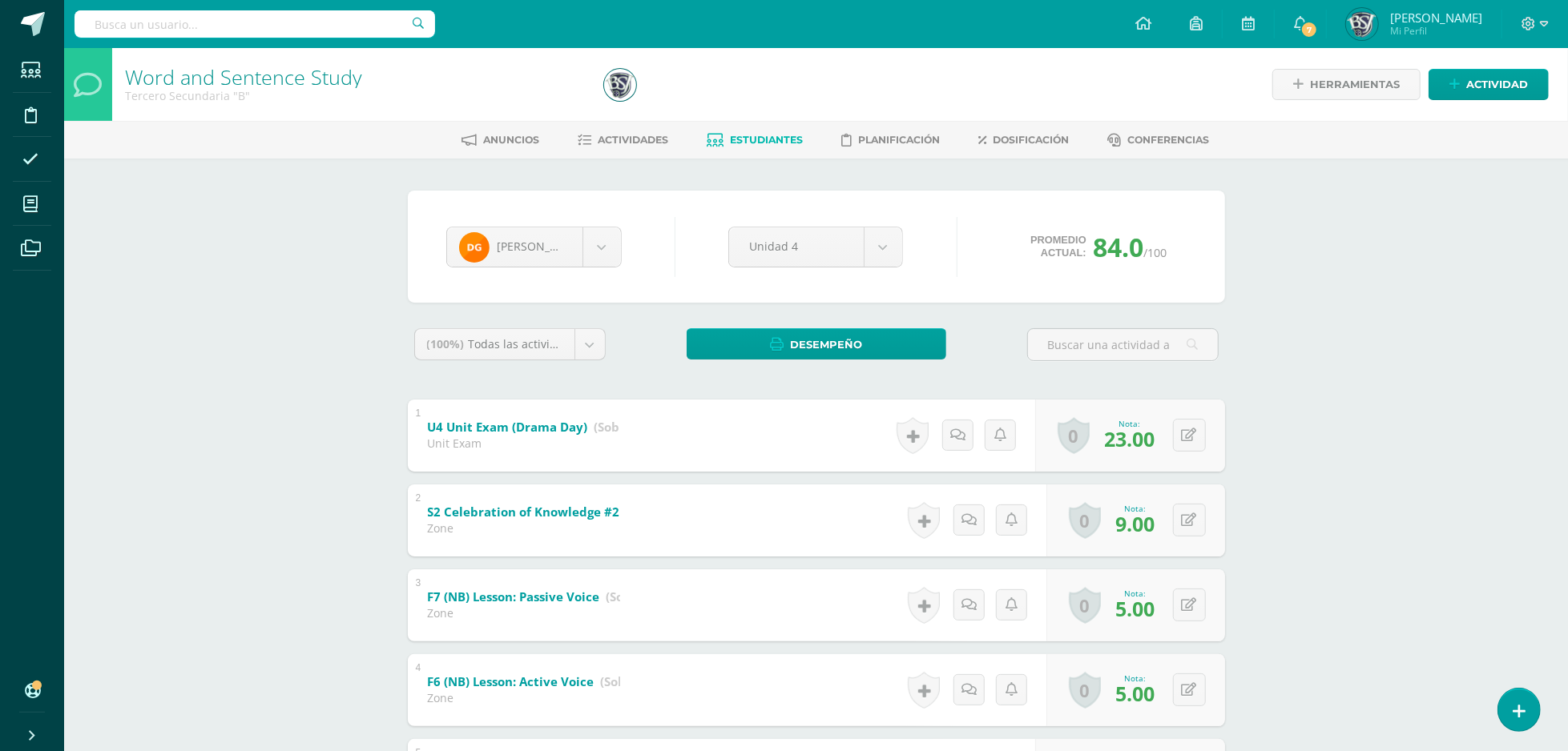
click at [741, 123] on div "Anuncios Actividades Estudiantes Planificación Dosificación Conferencias" at bounding box center [835, 139] width 1542 height 38
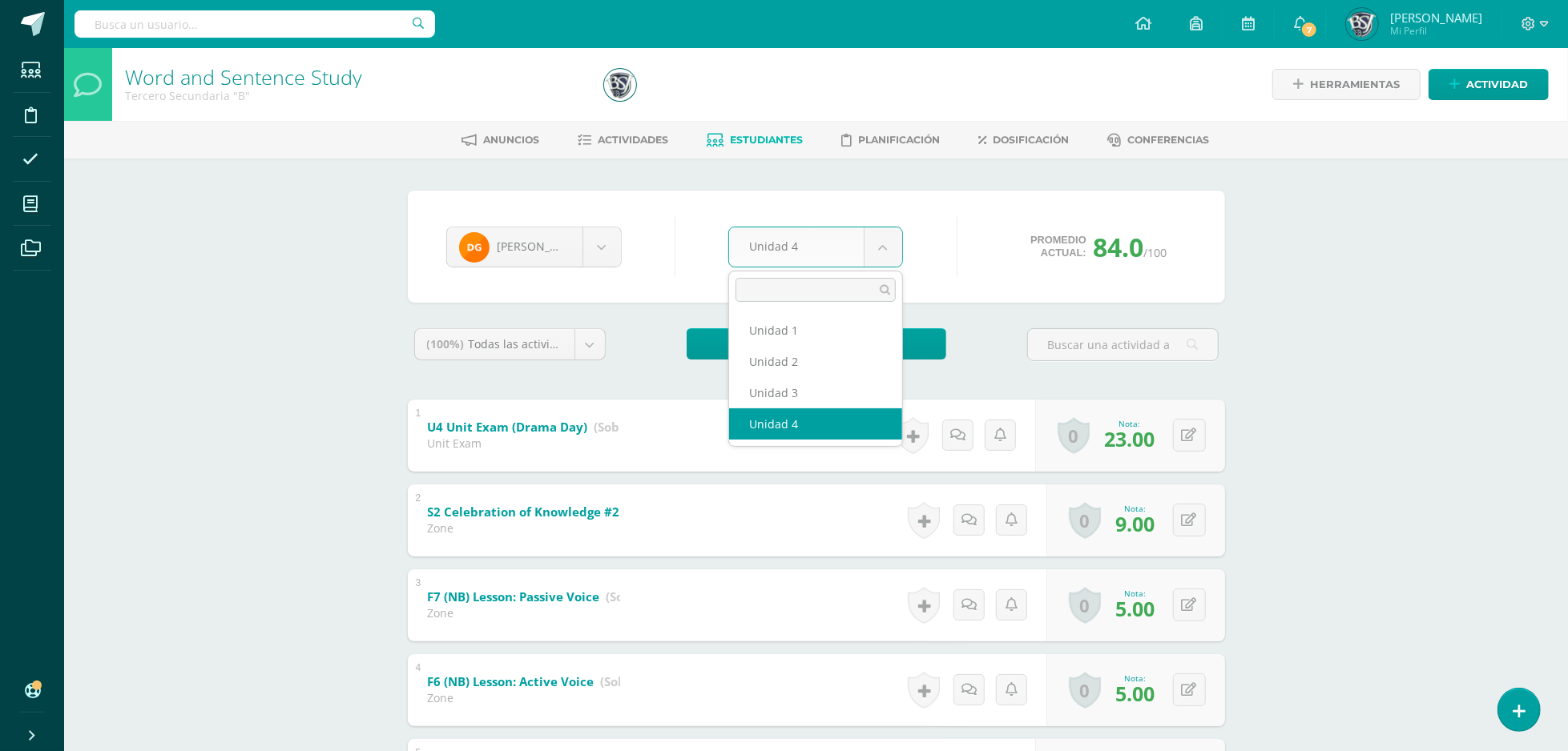
click at [852, 261] on body "Estudiantes Disciplina Asistencia Mis cursos Archivos Soporte Ayuda Reportar un…" at bounding box center [784, 671] width 1568 height 1343
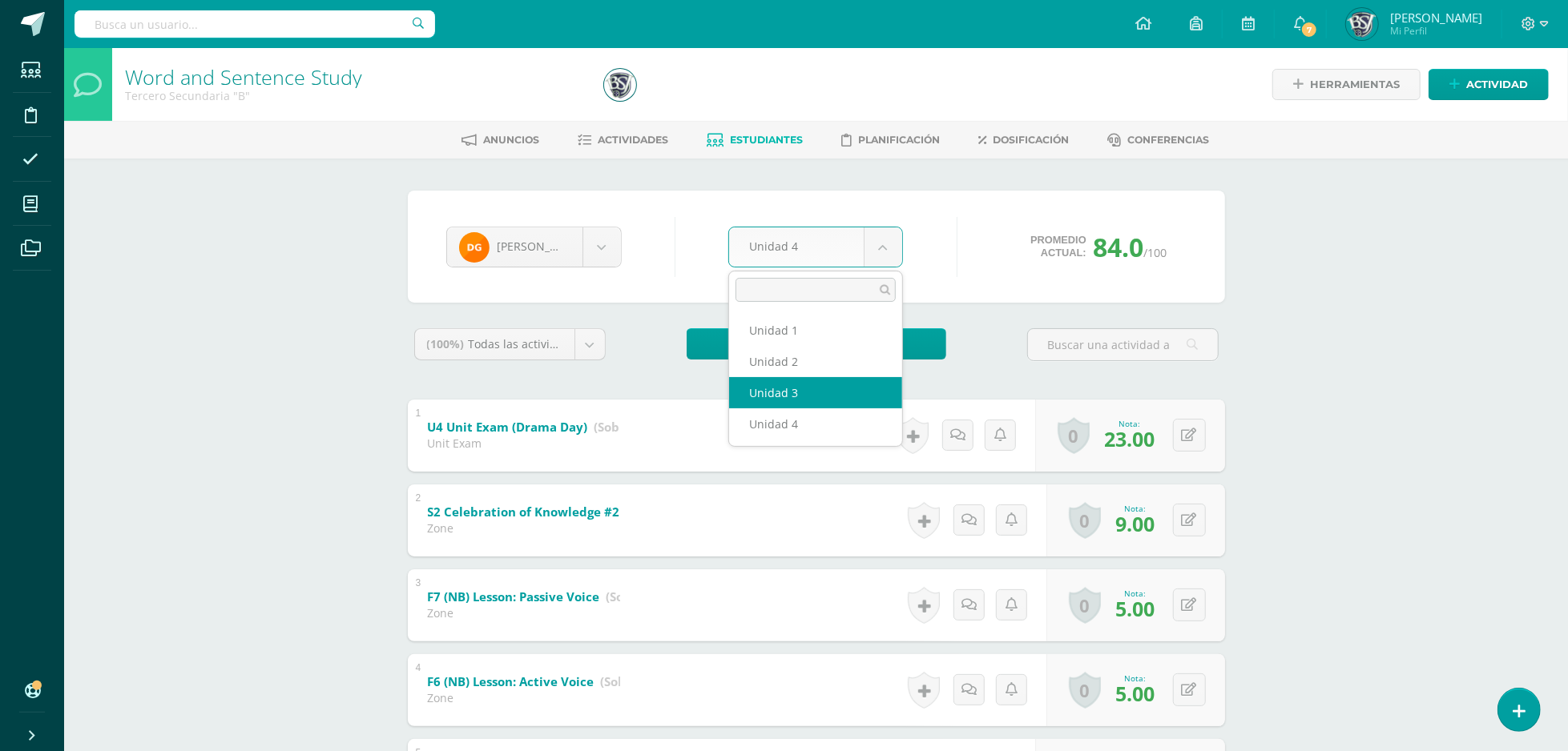
select select "Unidad 3"
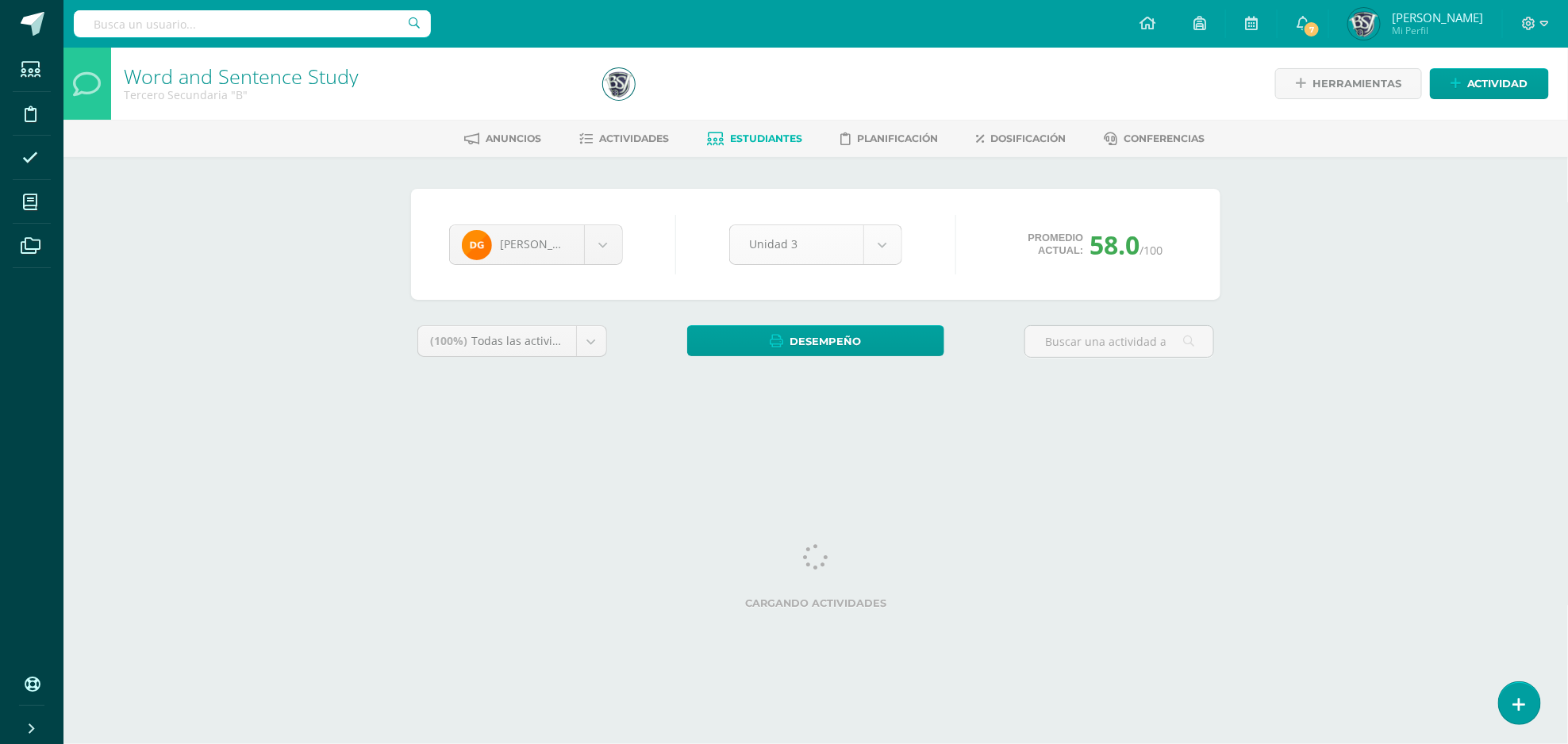
click at [826, 232] on body "Estudiantes Disciplina Asistencia Mis cursos Archivos Soporte Ayuda Reportar un…" at bounding box center [784, 213] width 1568 height 427
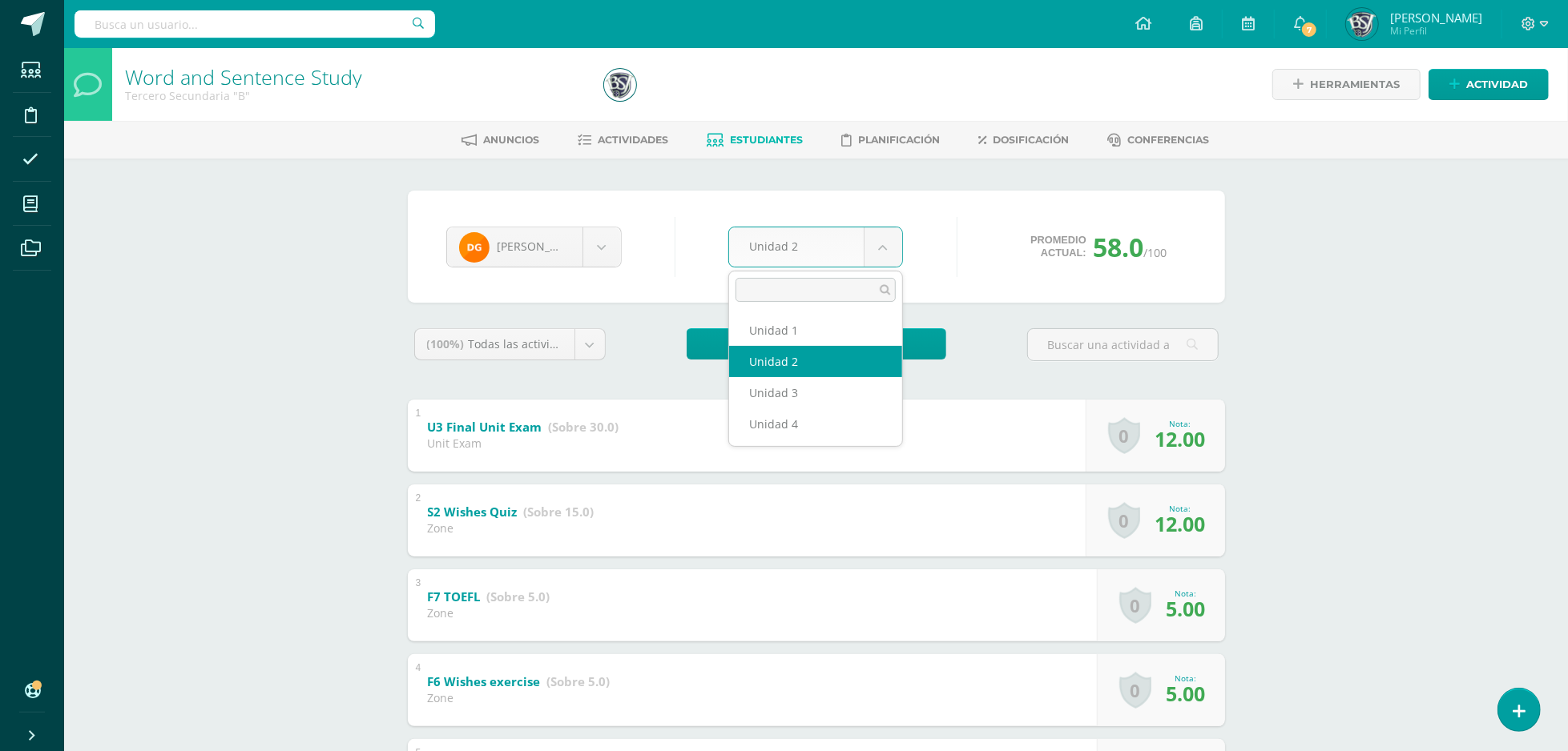
click at [865, 251] on body "Estudiantes Disciplina Asistencia Mis cursos Archivos Soporte Ayuda Reportar un…" at bounding box center [784, 668] width 1568 height 1337
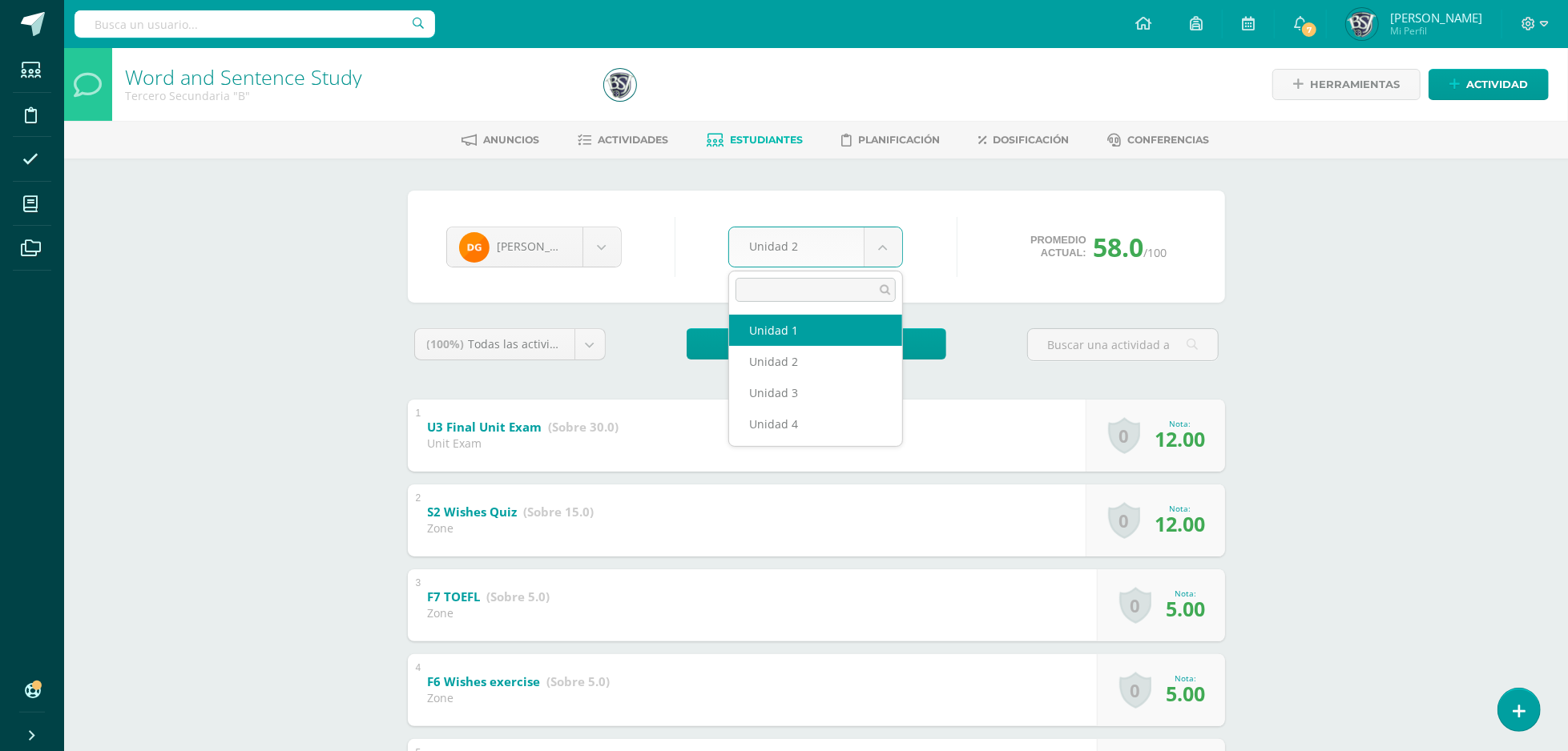
select select "Unidad 1"
click at [856, 258] on body "Estudiantes Disciplina Asistencia Mis cursos Archivos Soporte Ayuda Reportar un…" at bounding box center [784, 629] width 1568 height 1258
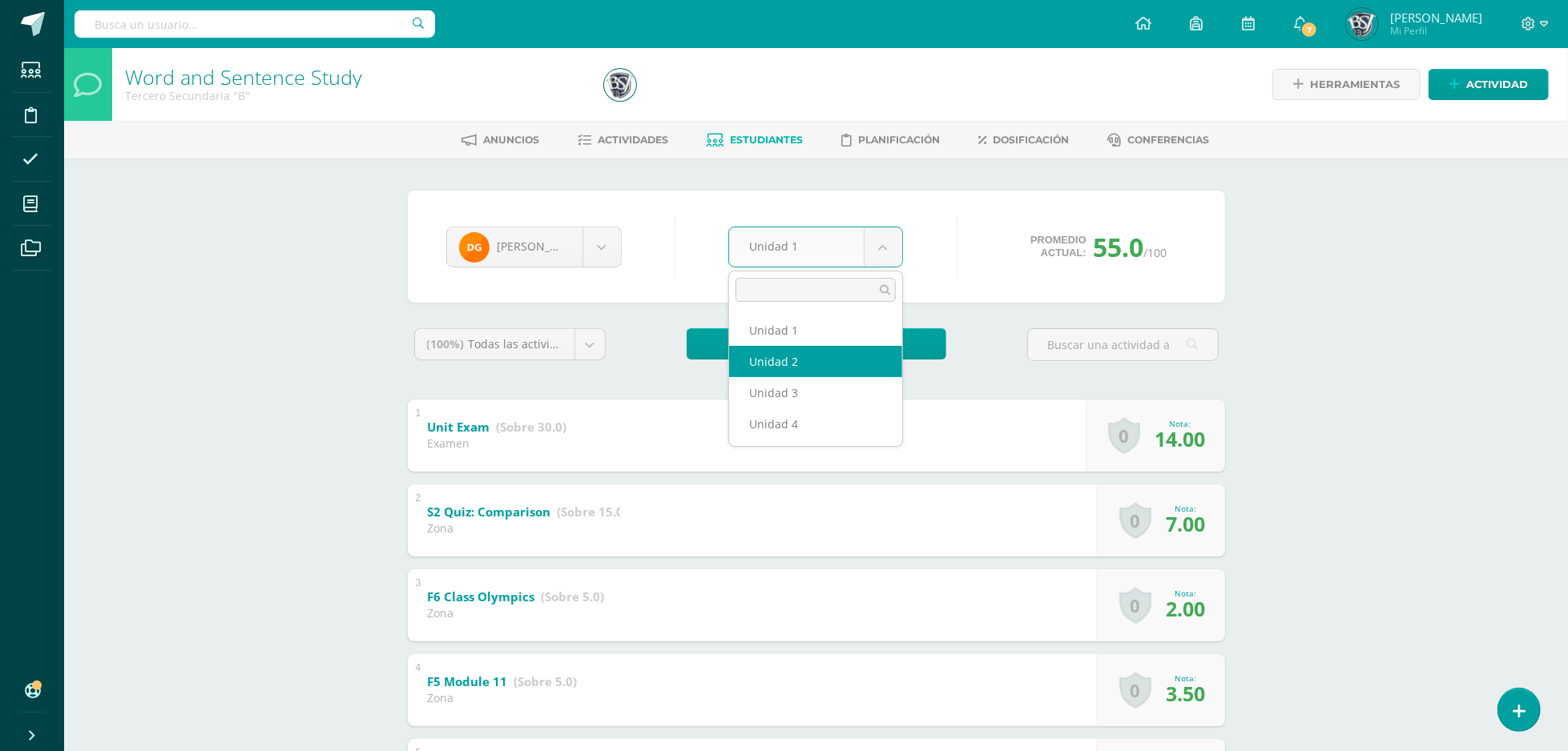
select select "Unidad 2"
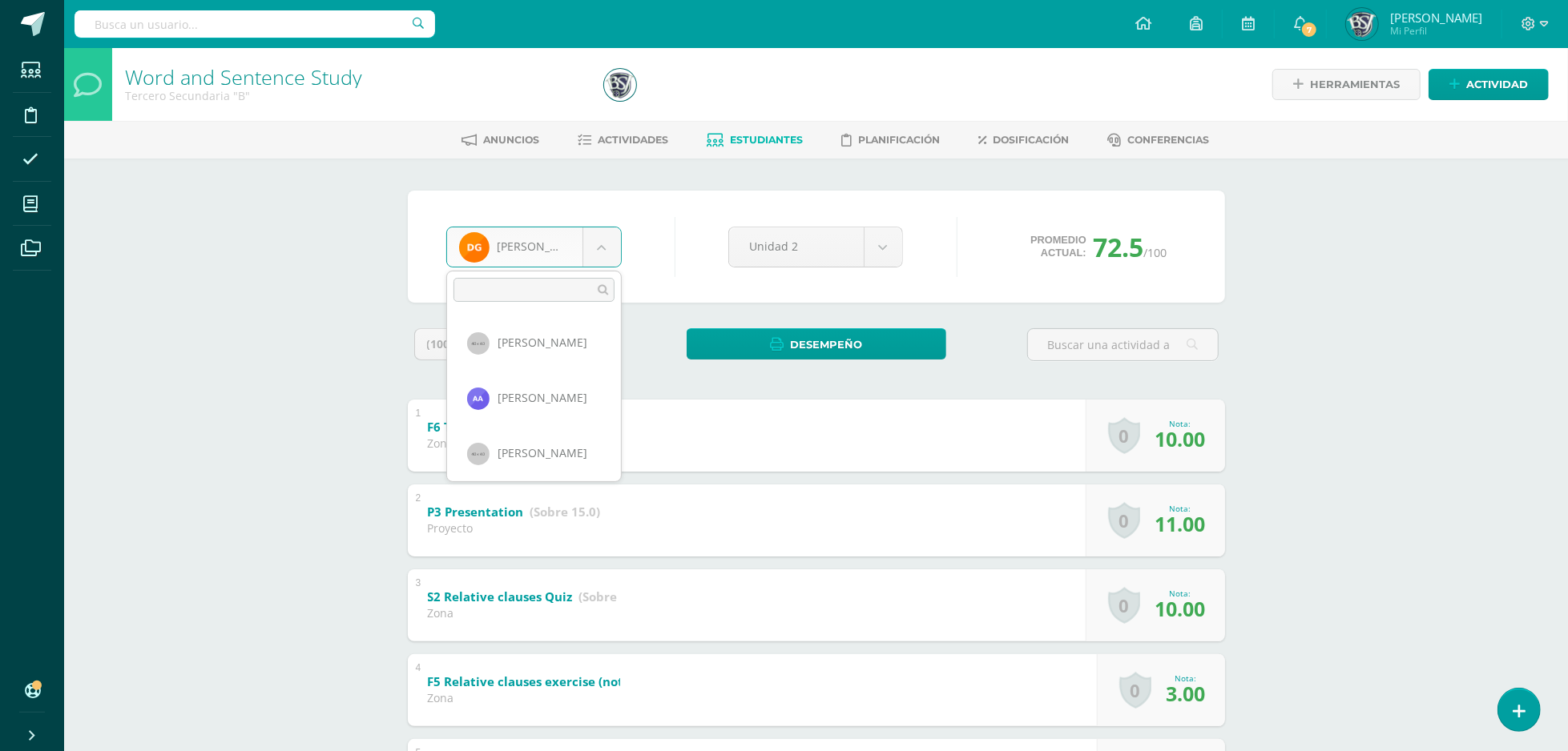
click at [513, 225] on body "Estudiantes Disciplina Asistencia Mis cursos Archivos Soporte Ayuda Reportar un…" at bounding box center [784, 668] width 1568 height 1337
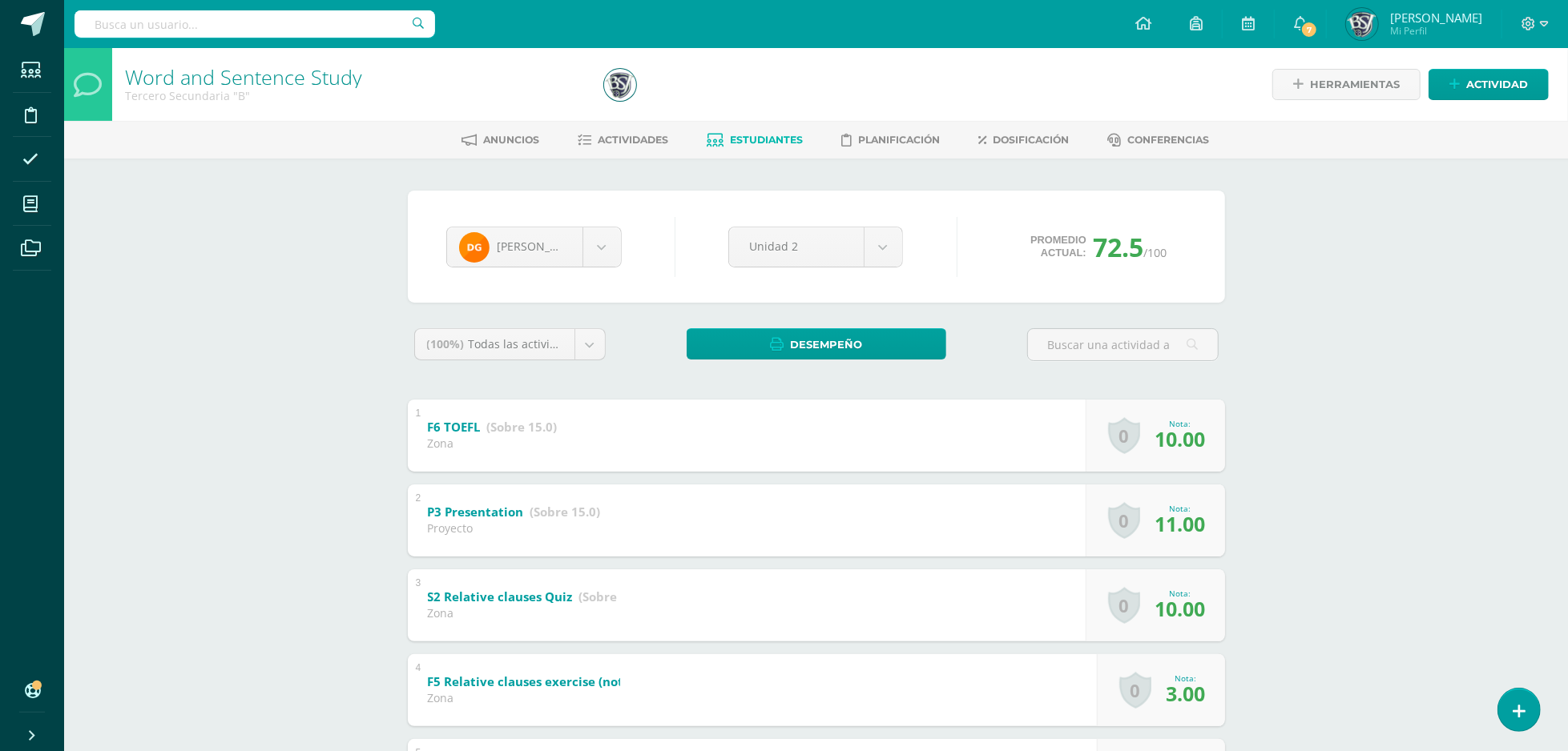
click at [757, 151] on body "Estudiantes Disciplina Asistencia Mis cursos Archivos Soporte Ayuda Reportar un…" at bounding box center [784, 668] width 1568 height 1337
click at [762, 128] on link "Estudiantes" at bounding box center [754, 140] width 96 height 26
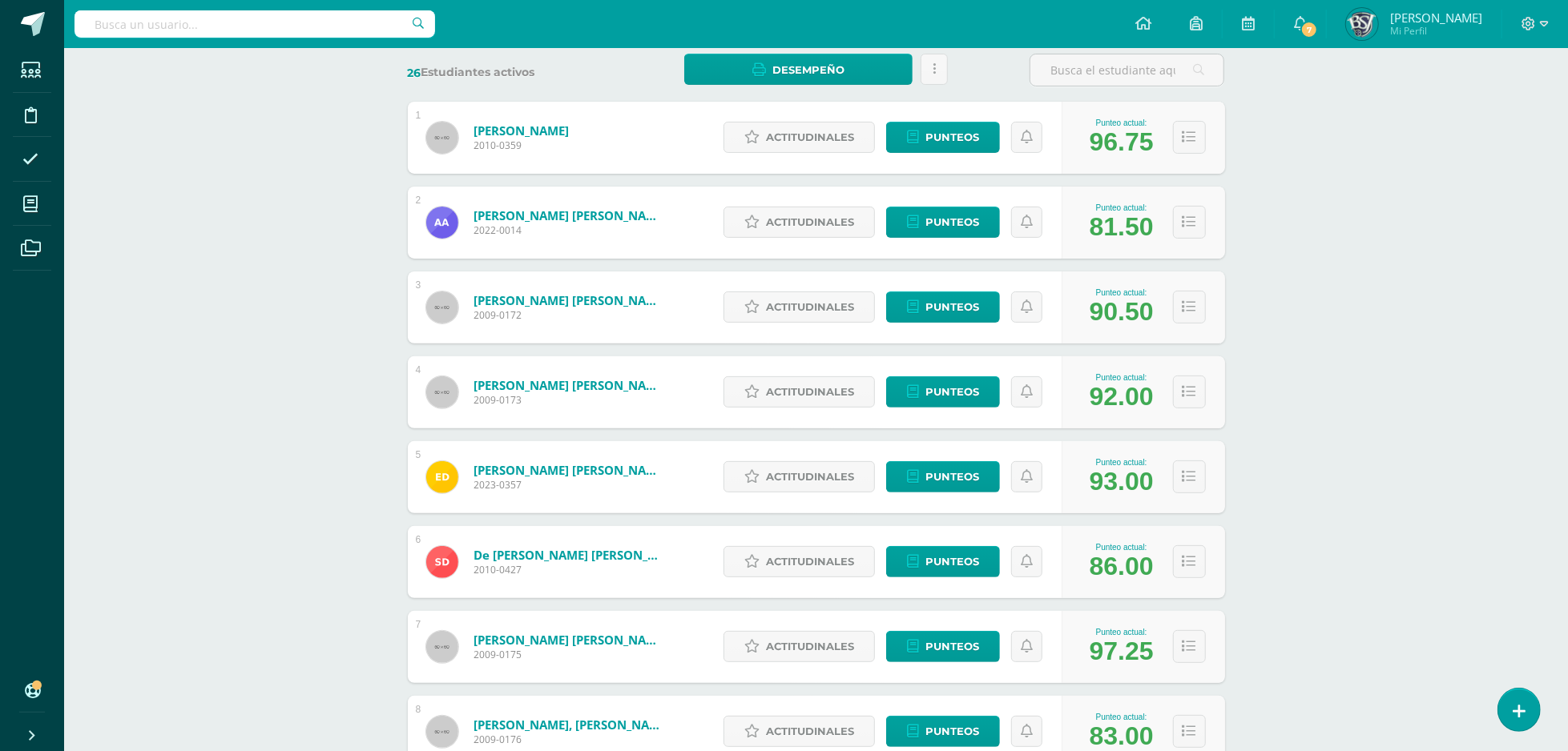
scroll to position [249, 0]
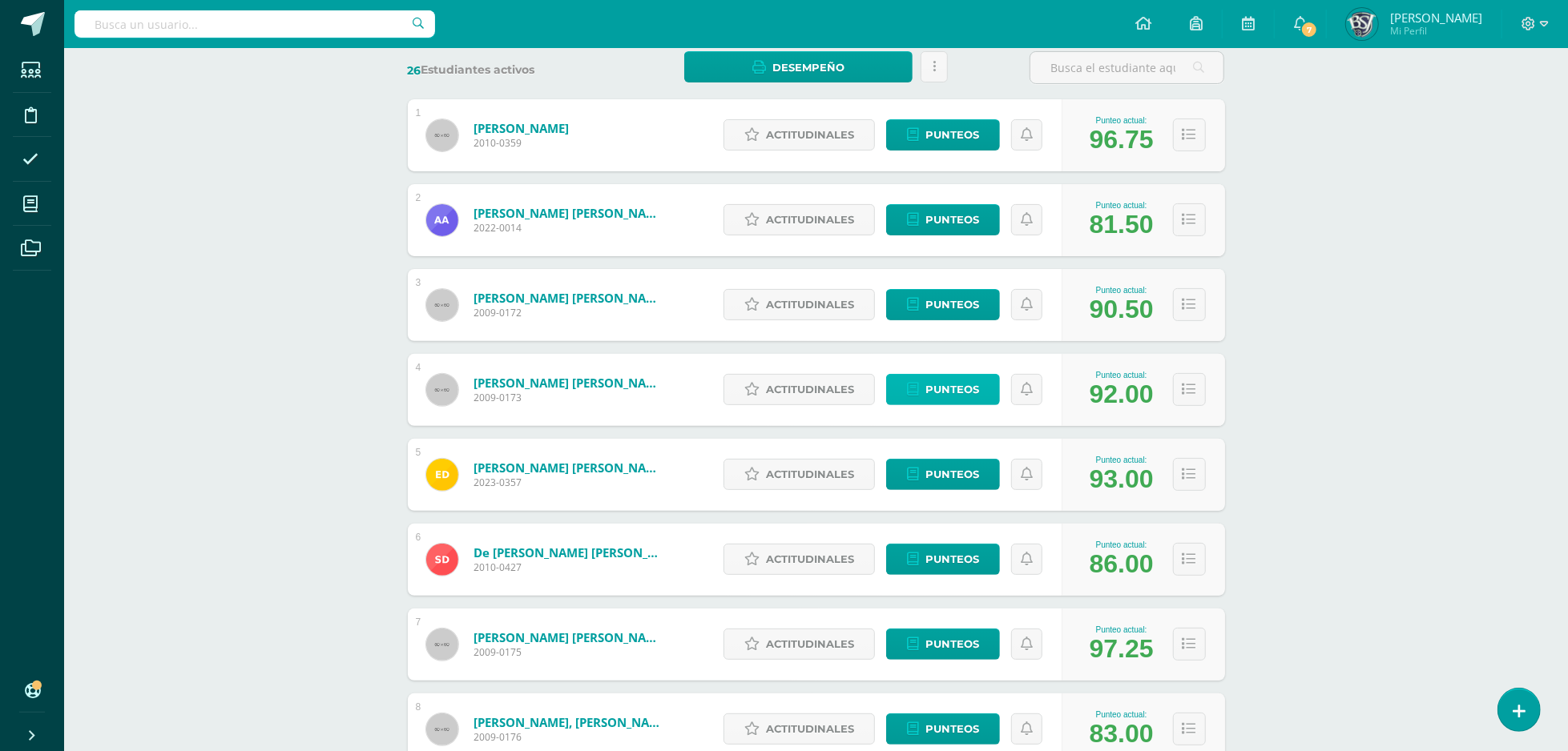
click at [953, 377] on span "Punteos" at bounding box center [952, 389] width 53 height 30
